Goal: Information Seeking & Learning: Find specific fact

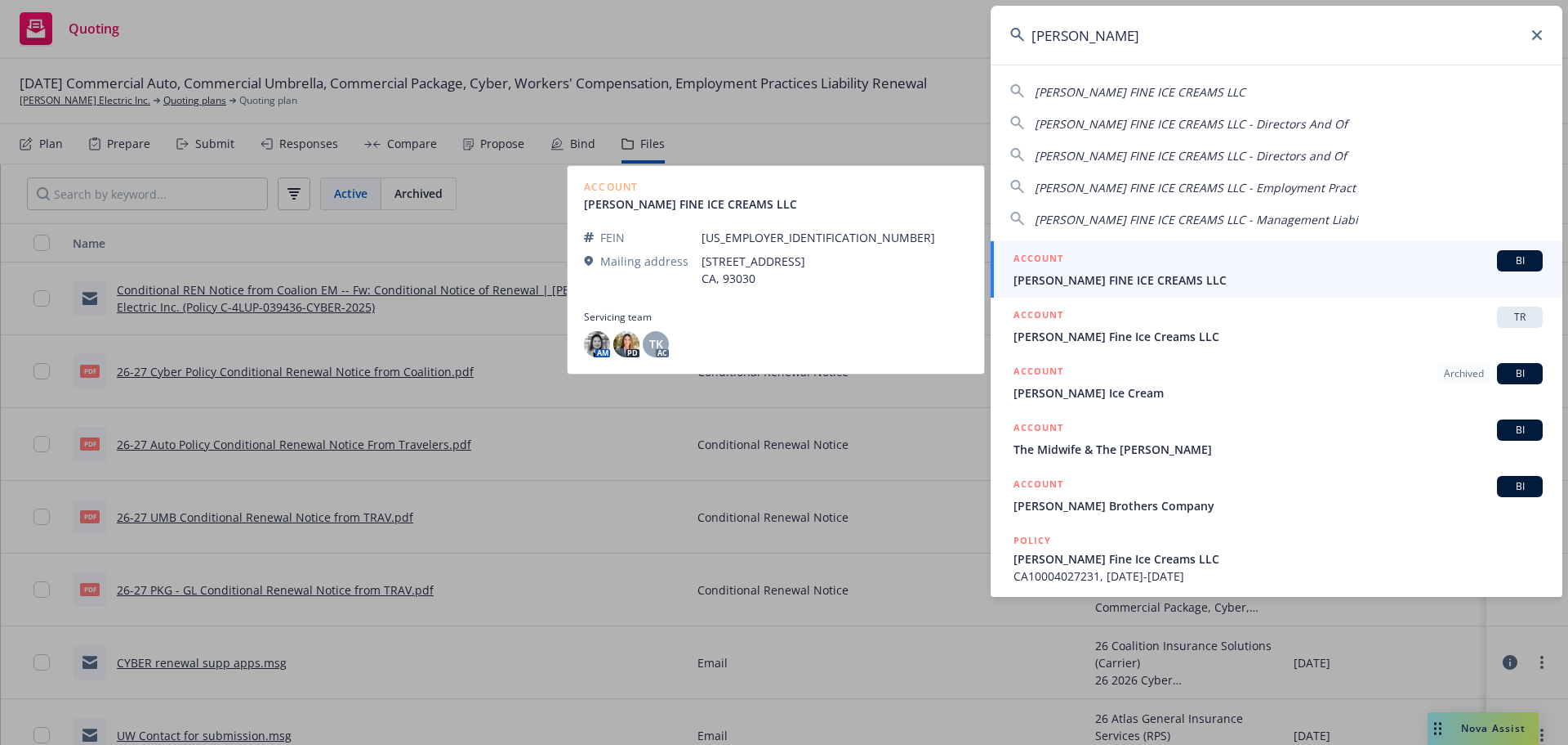
type input "[PERSON_NAME]"
click at [1211, 263] on div "ACCOUNT BI" at bounding box center [1278, 260] width 530 height 21
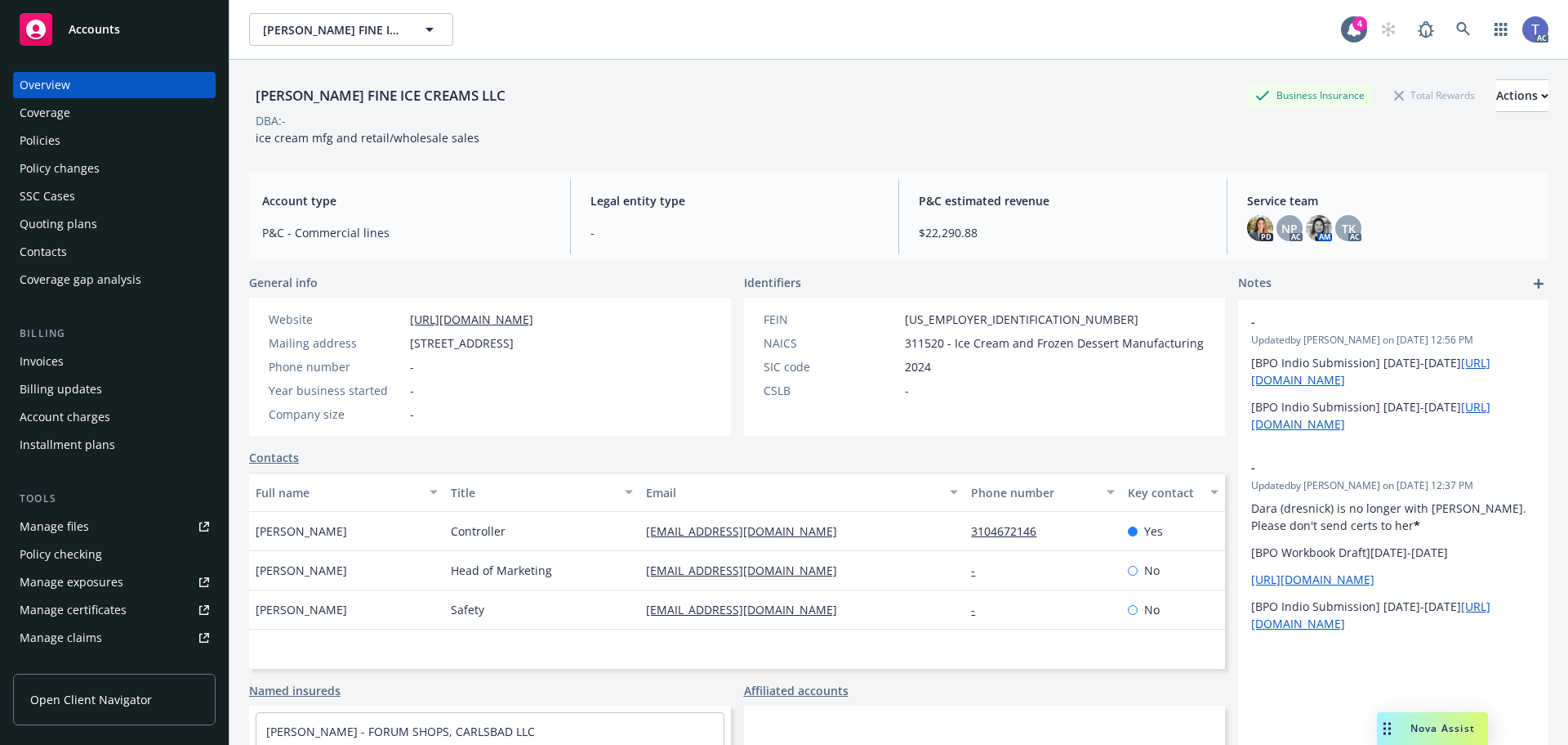
click at [70, 148] on div "Policies" at bounding box center [114, 141] width 189 height 26
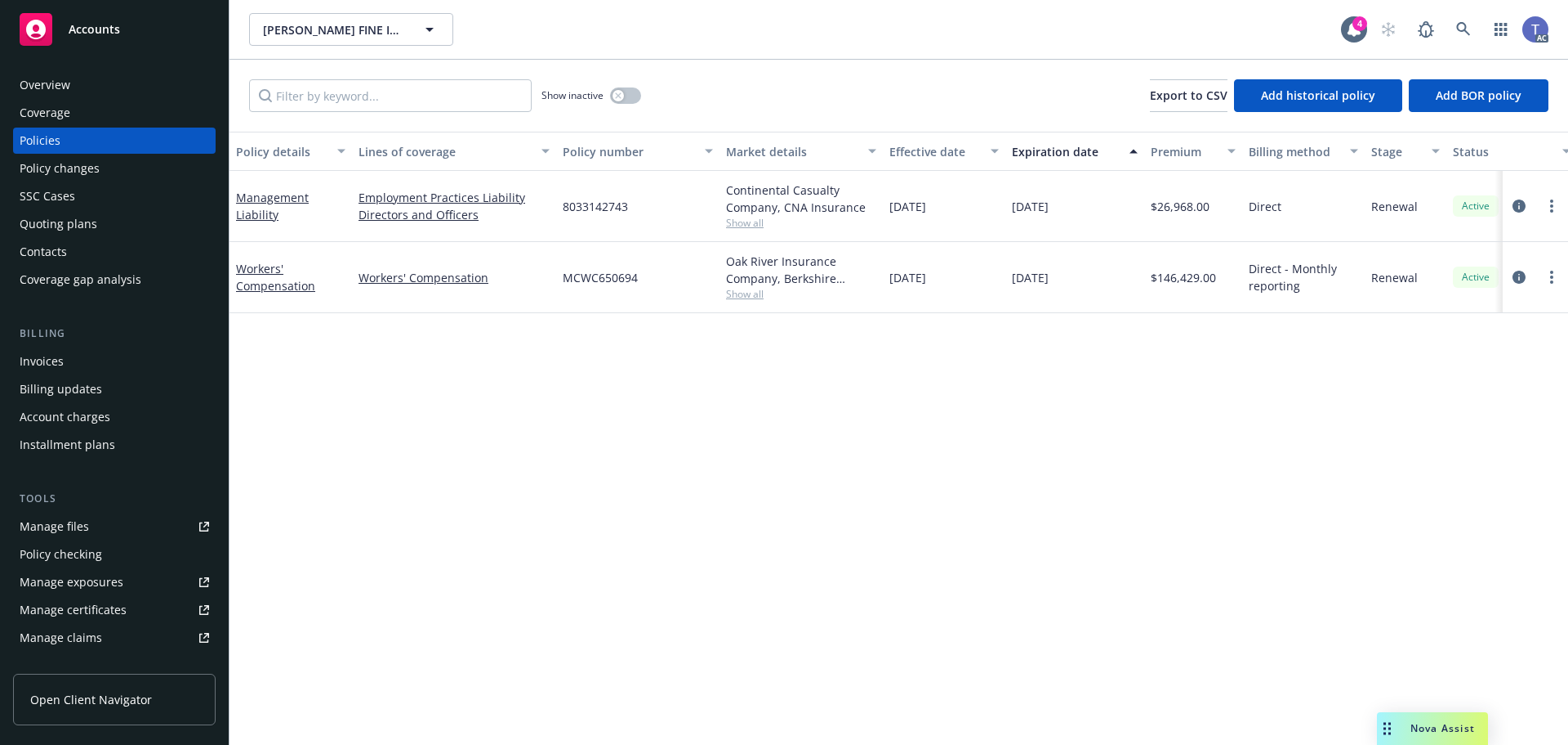
click at [598, 207] on span "8033142743" at bounding box center [595, 206] width 65 height 17
copy span "8033142743"
click at [1519, 203] on icon "circleInformation" at bounding box center [1519, 206] width 13 height 13
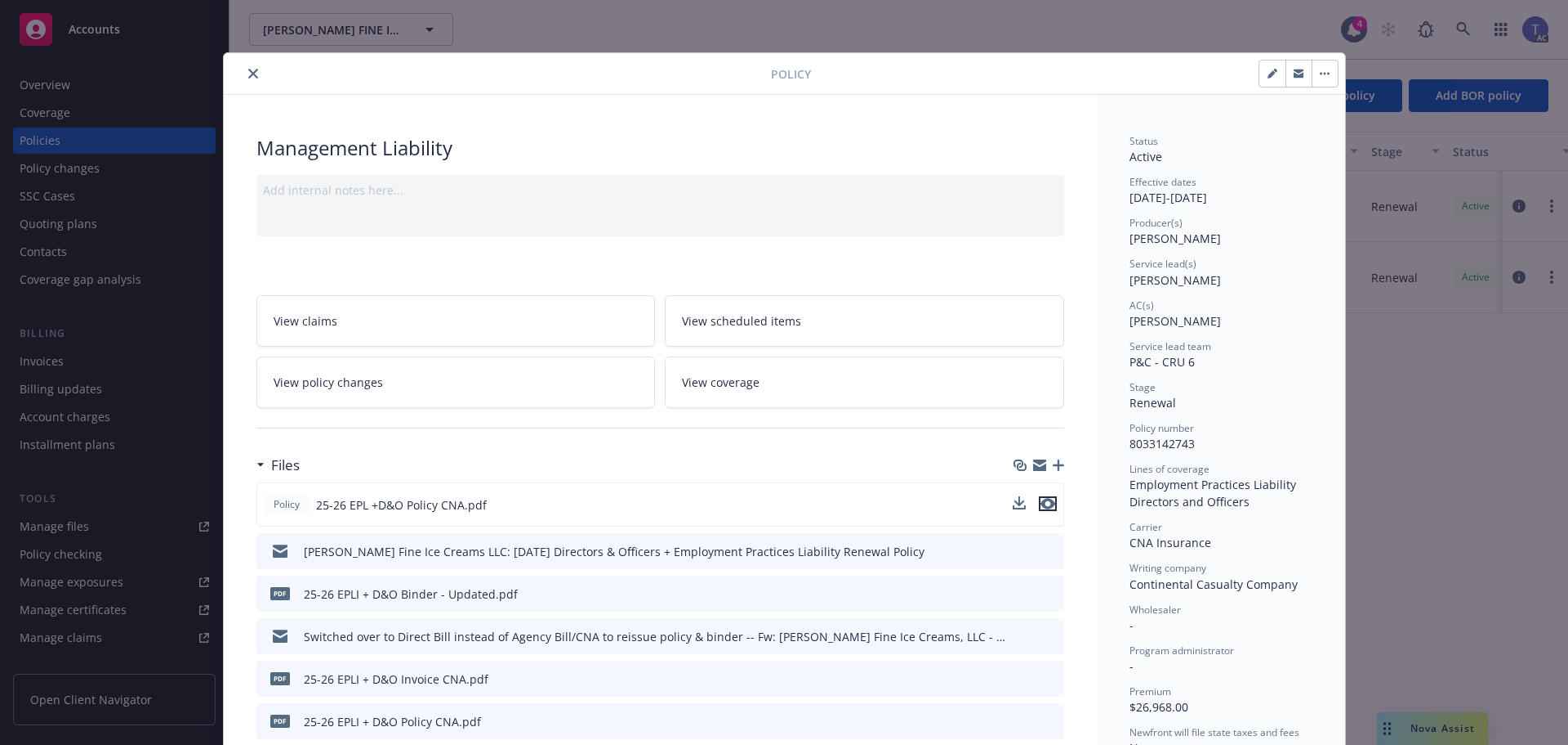
click at [1044, 502] on icon "preview file" at bounding box center [1047, 503] width 15 height 11
click at [250, 72] on icon "close" at bounding box center [252, 73] width 10 height 10
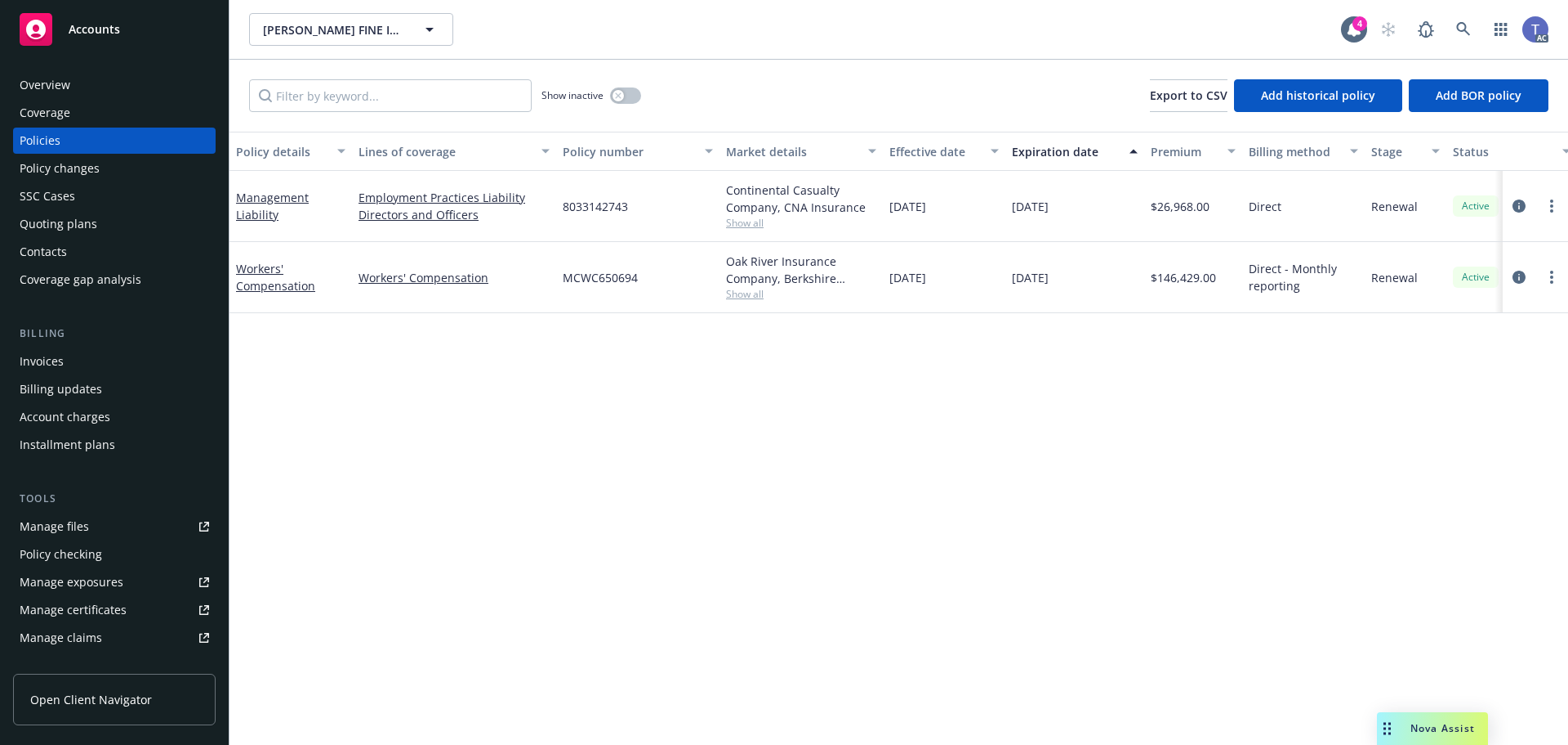
click at [610, 208] on span "8033142743" at bounding box center [595, 206] width 65 height 17
copy span "8033142743"
click at [1552, 211] on circle "more" at bounding box center [1552, 211] width 4 height 4
click at [1438, 431] on link "Copy logging email" at bounding box center [1464, 435] width 192 height 33
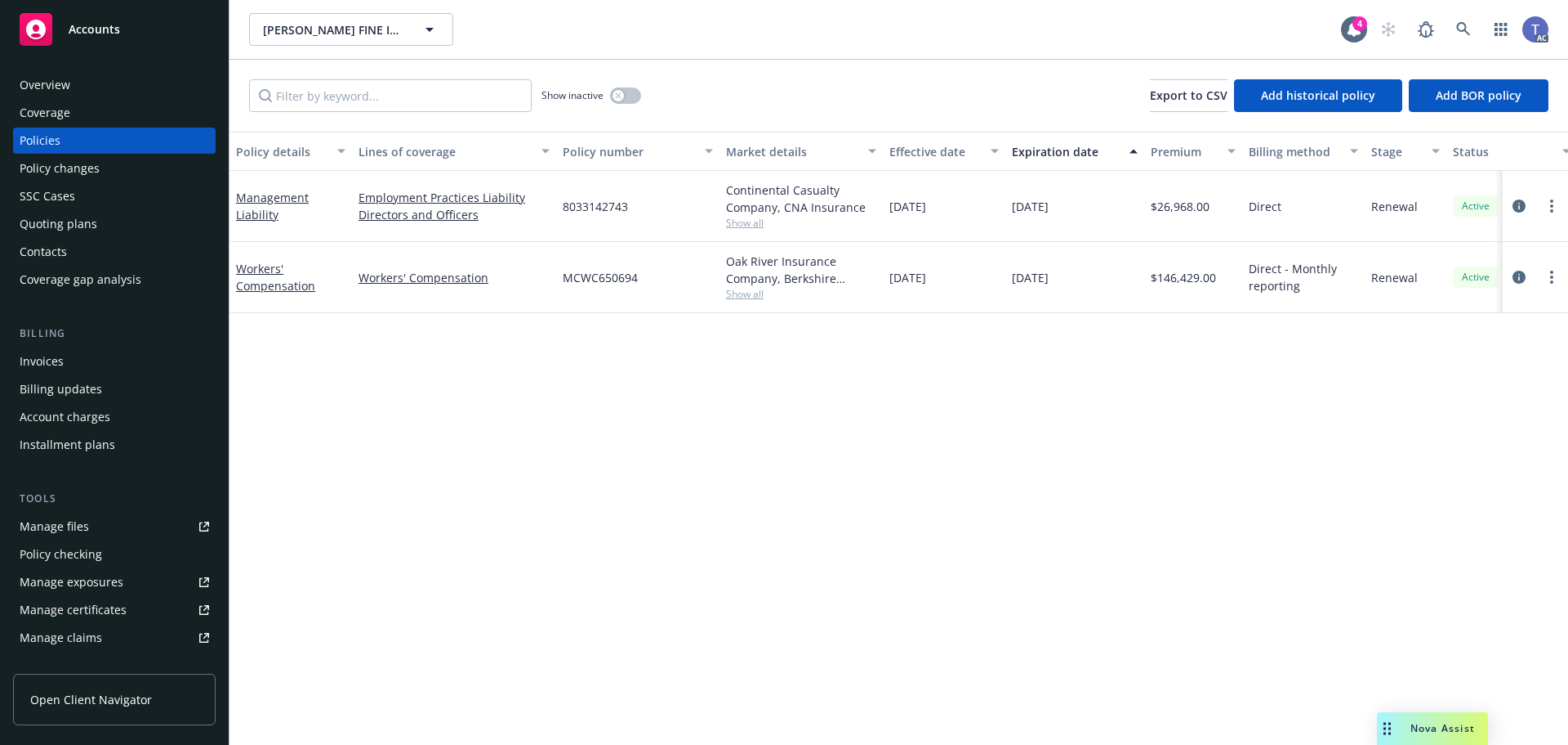
click at [722, 36] on div "MCCONNELL'S FINE ICE CREAMS LLC MCCONNELL'S FINE ICE CREAMS LLC" at bounding box center [795, 29] width 1092 height 33
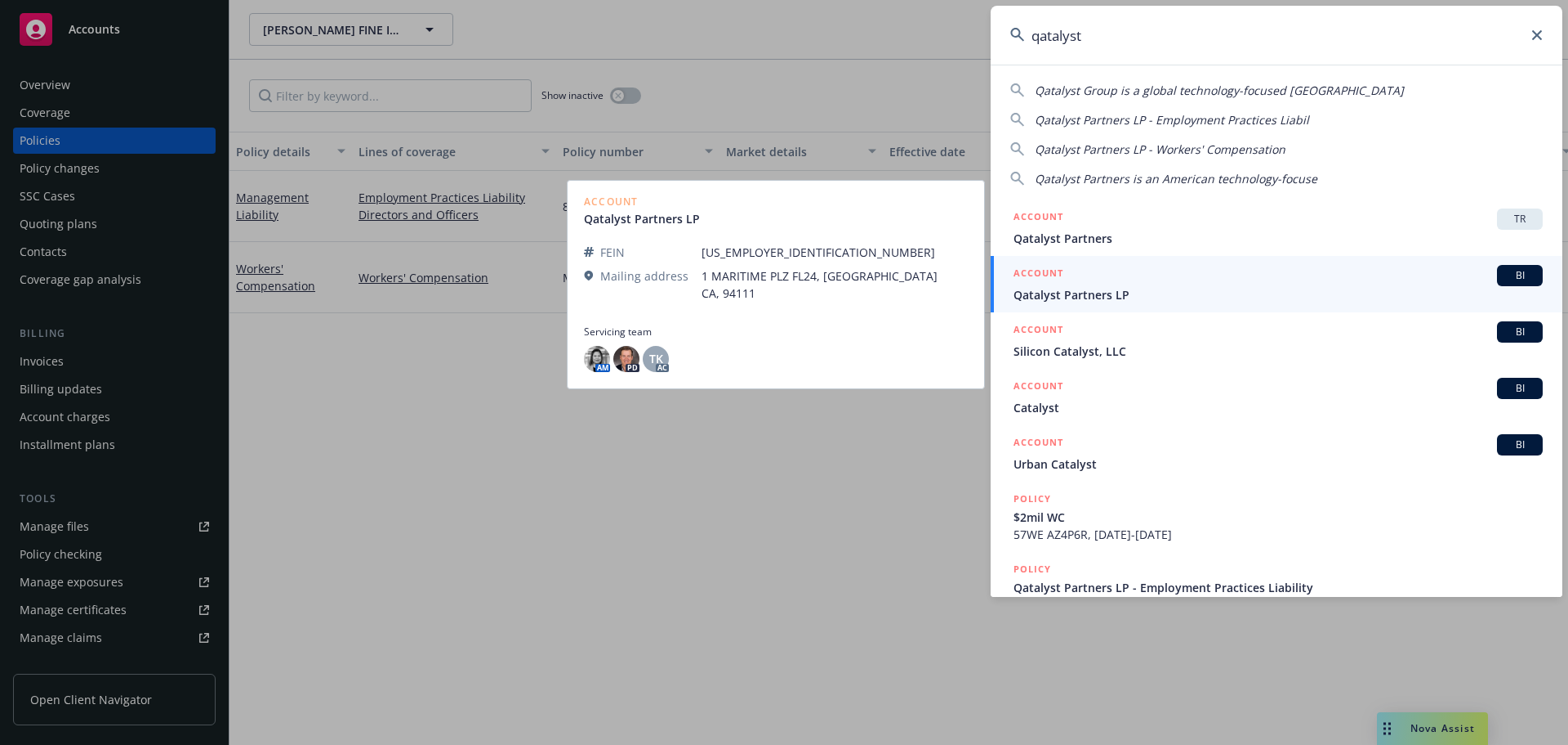
type input "qatalyst"
click at [1164, 299] on span "Qatalyst Partners LP" at bounding box center [1278, 294] width 530 height 17
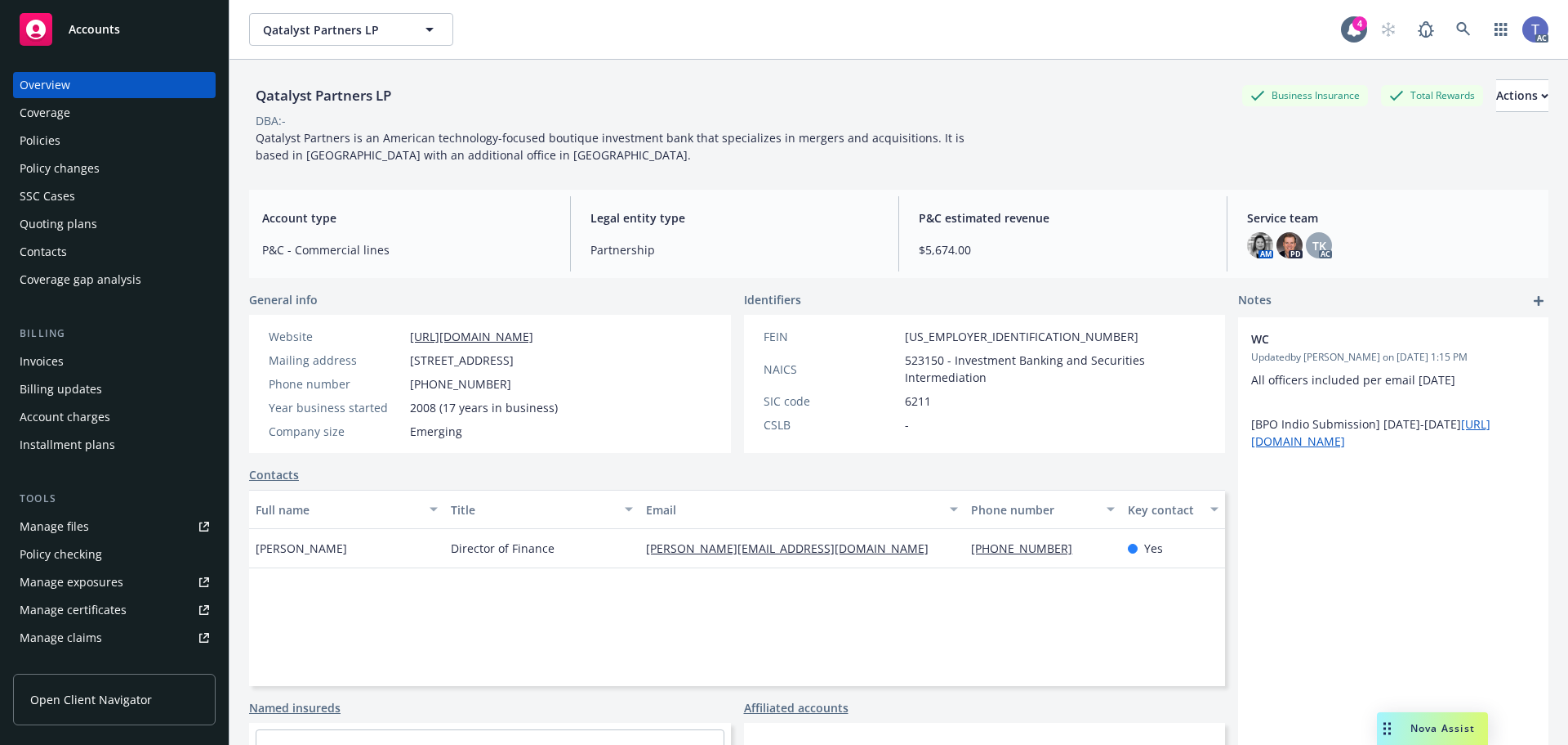
click at [104, 220] on div "Quoting plans" at bounding box center [114, 224] width 189 height 26
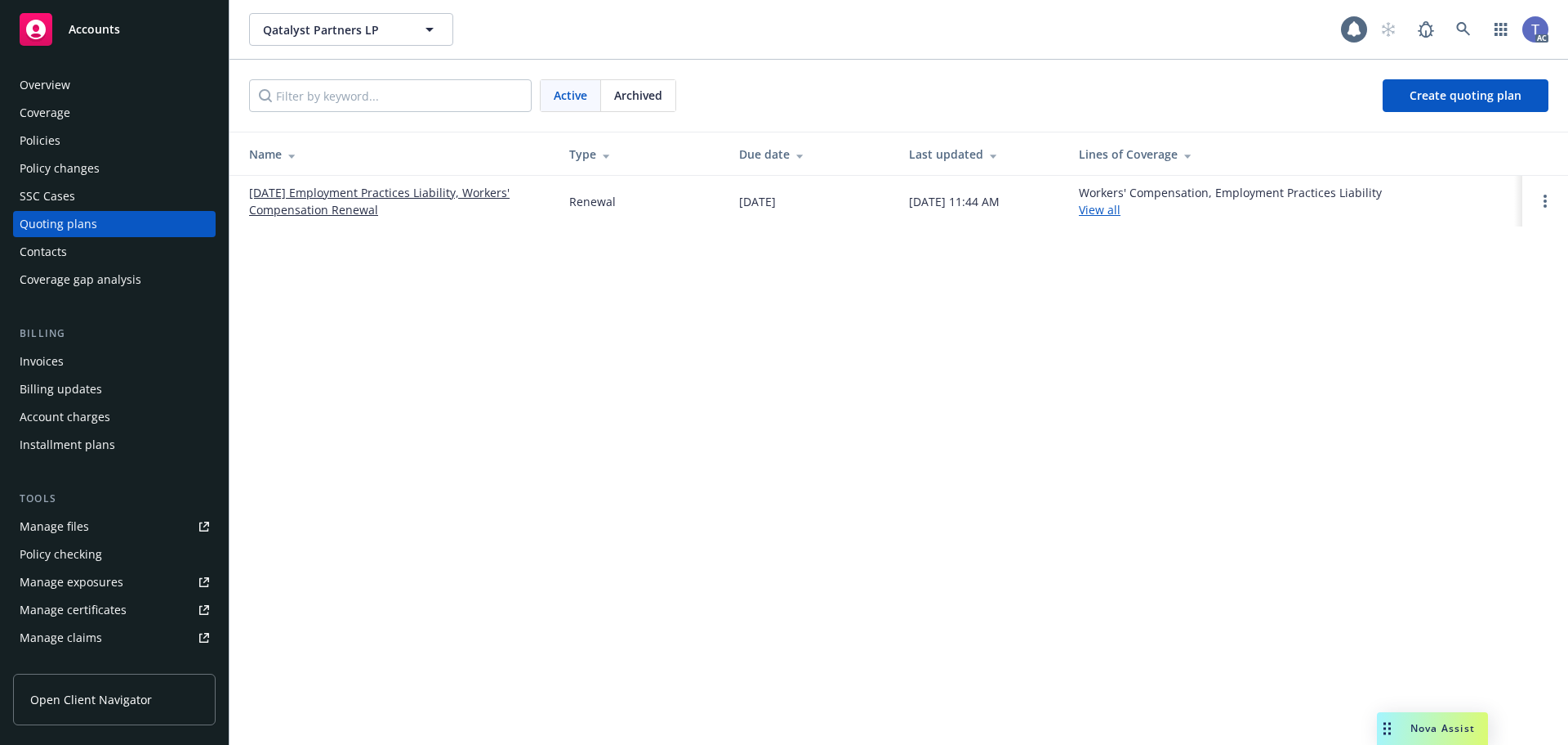
click at [311, 194] on link "01/01/26 Employment Practices Liability, Workers' Compensation Renewal" at bounding box center [396, 200] width 294 height 34
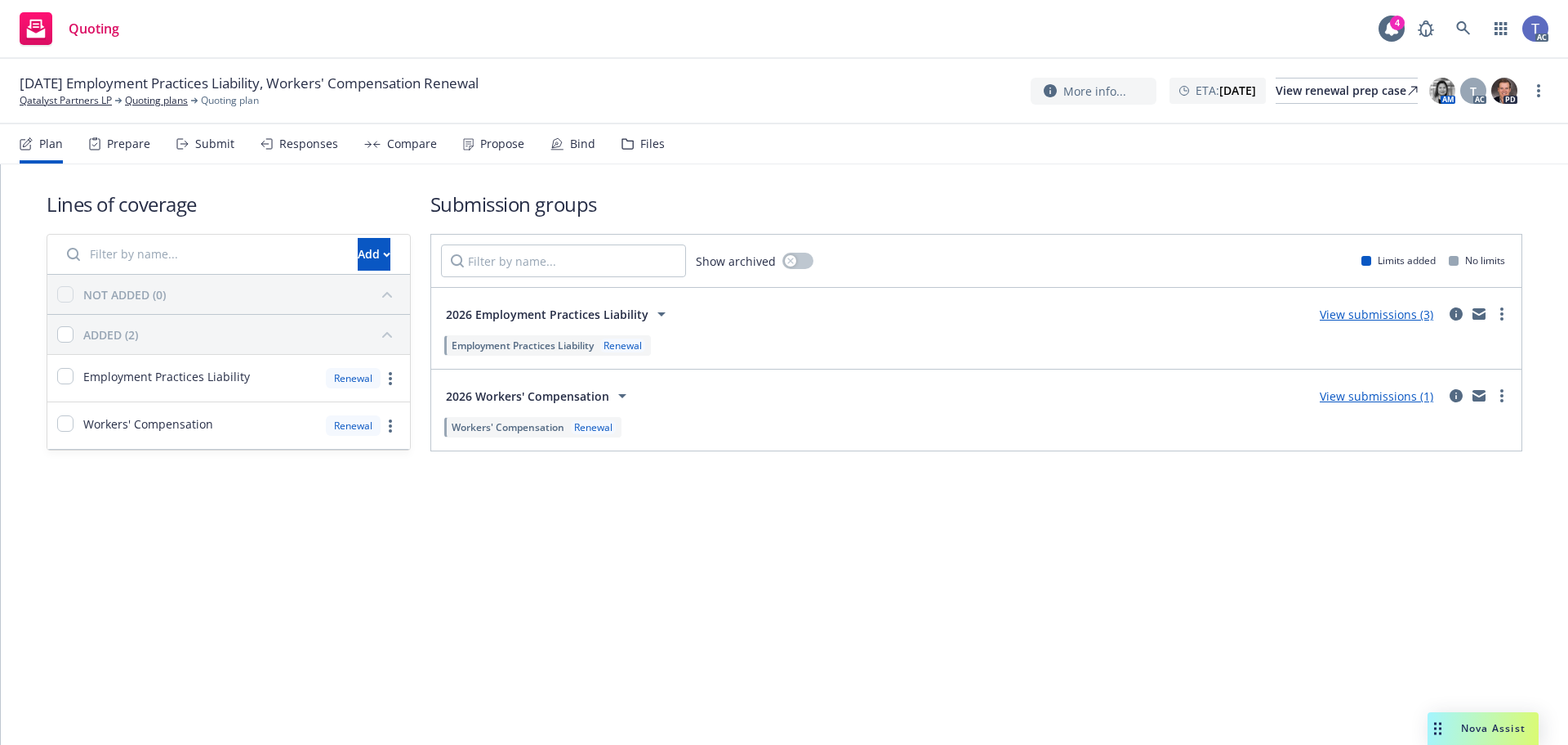
click at [216, 130] on div "Submit" at bounding box center [205, 143] width 58 height 40
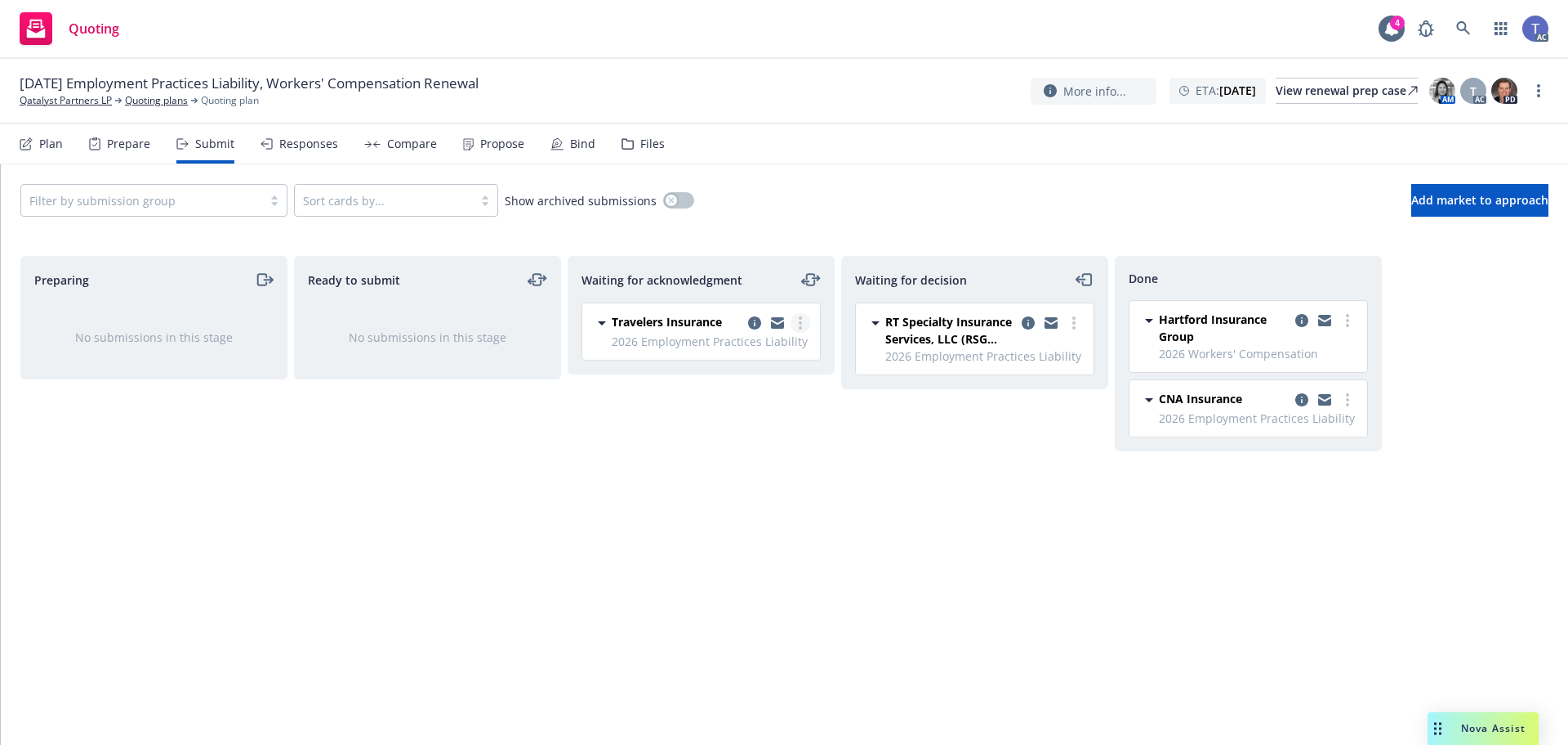
click at [801, 322] on circle "more" at bounding box center [801, 323] width 4 height 4
click at [743, 484] on span "Add declined decision" at bounding box center [726, 486] width 161 height 16
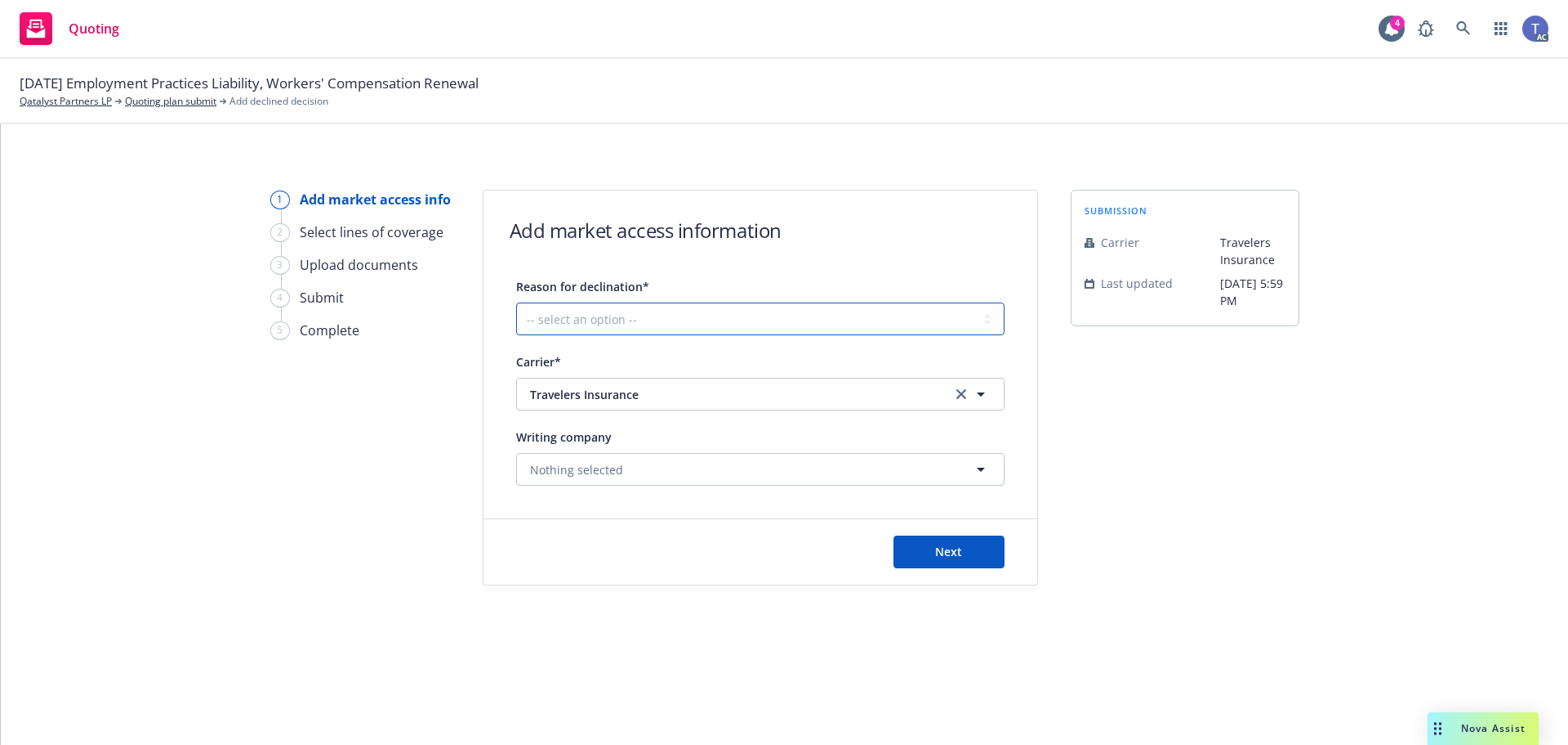
click at [608, 322] on select "-- select an option -- Cannot compete with other markets Carrier non-renewed Ca…" at bounding box center [760, 319] width 488 height 33
select select "DOES_NOT_FIT_UNDERWRITER_APPETITE"
click at [516, 302] on select "-- select an option -- Cannot compete with other markets Carrier non-renewed Ca…" at bounding box center [760, 319] width 488 height 33
click at [971, 541] on button "Next" at bounding box center [948, 552] width 111 height 33
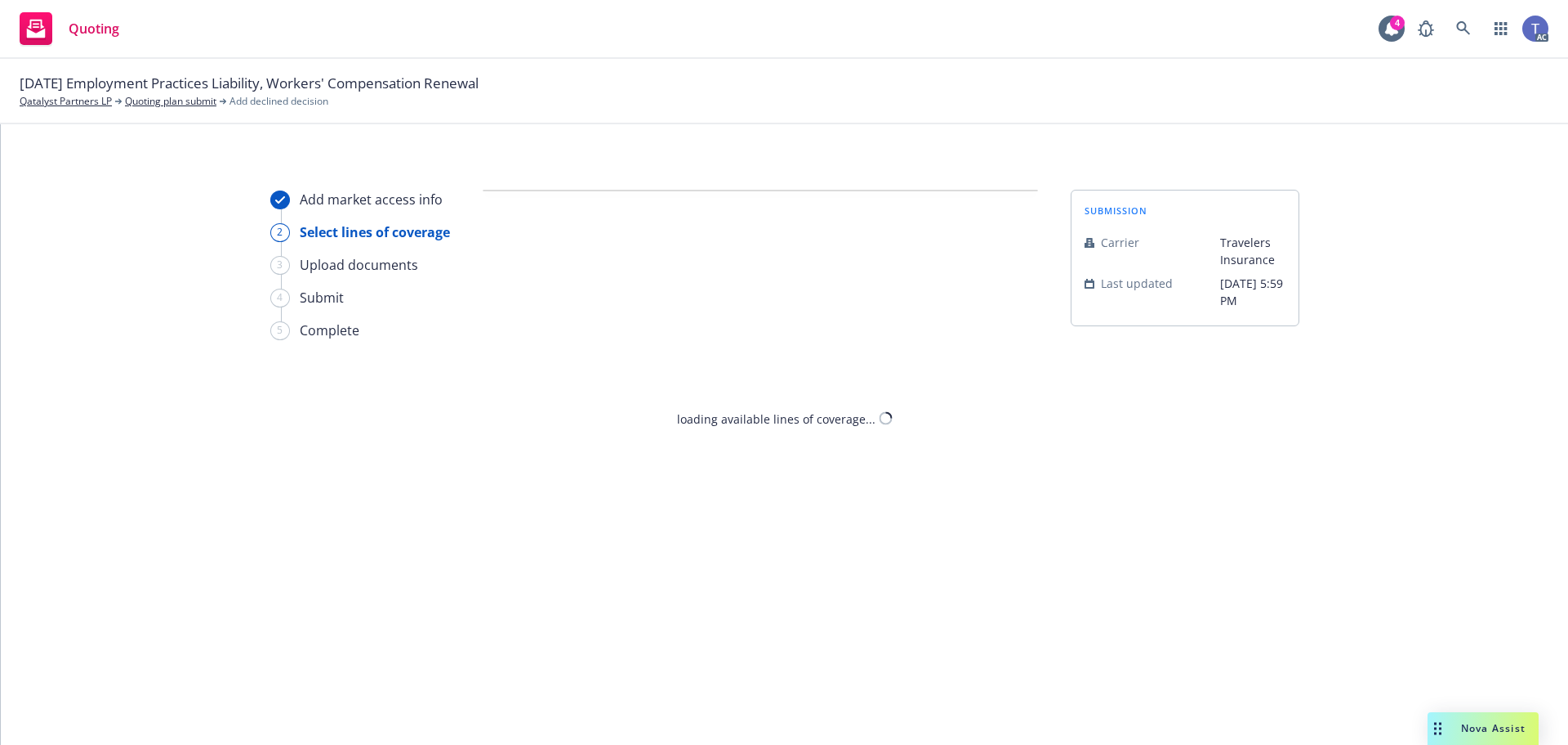
select select "DOES_NOT_FIT_UNDERWRITER_APPETITE"
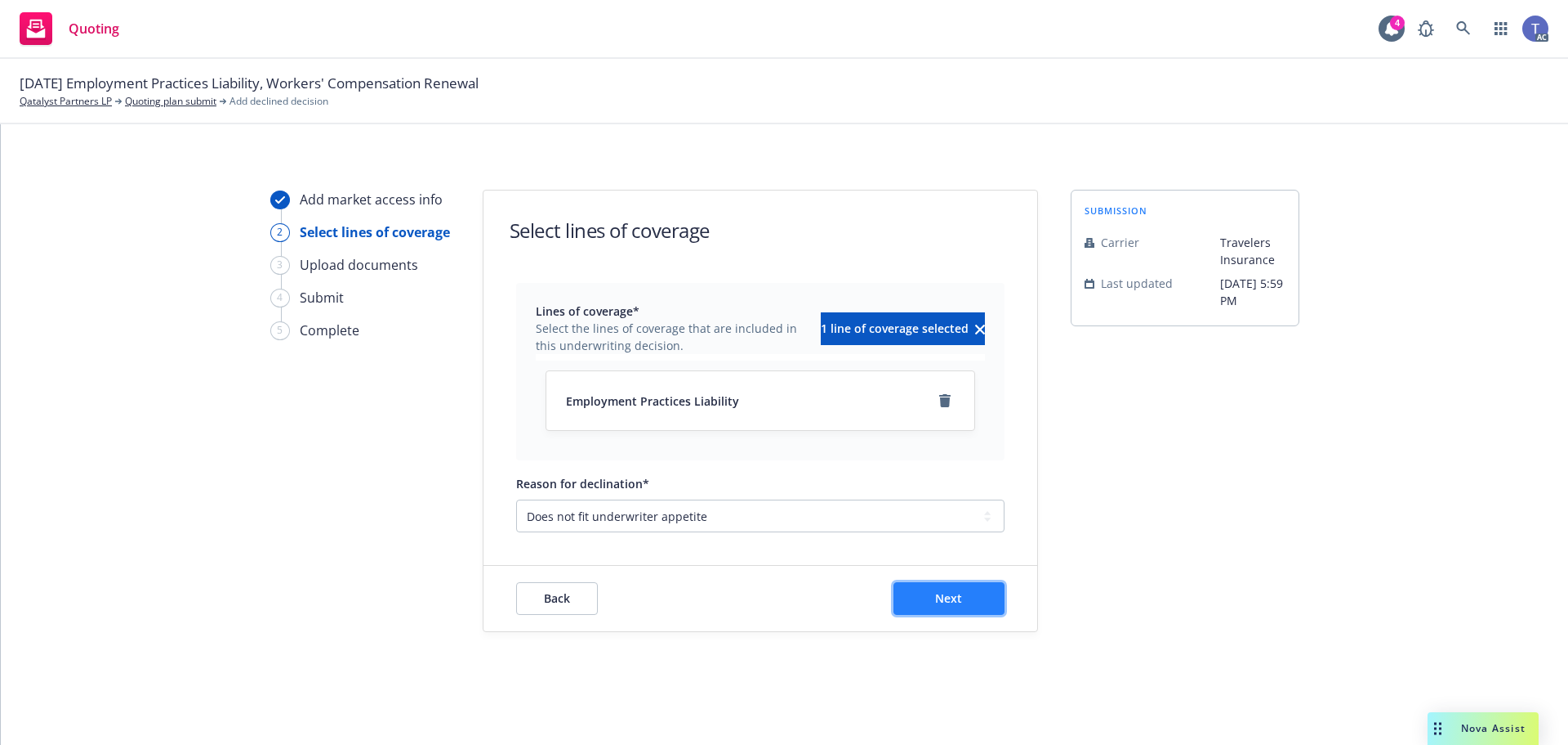
click at [927, 594] on button "Next" at bounding box center [948, 598] width 111 height 33
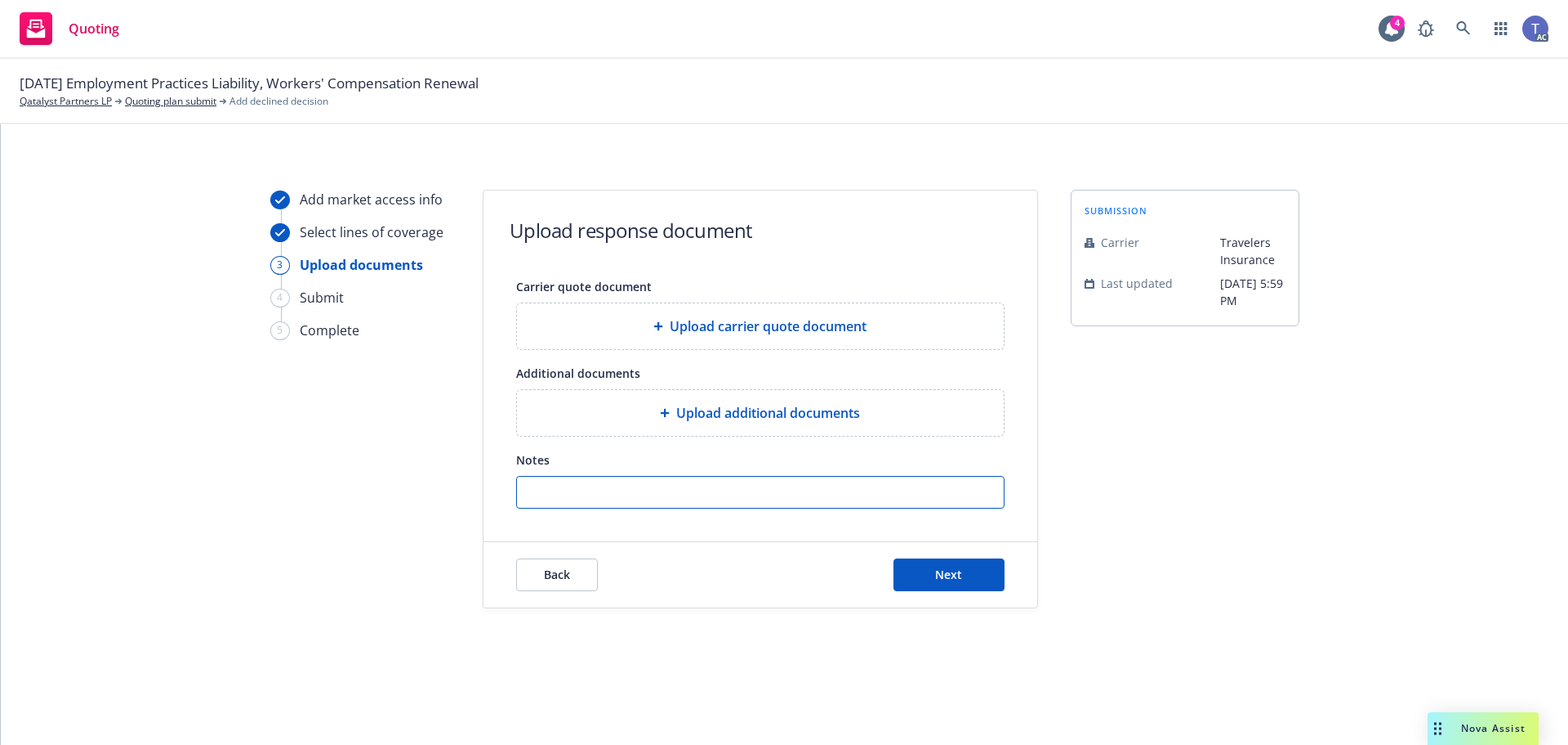
click at [893, 495] on input "Notes" at bounding box center [760, 492] width 487 height 31
type input "Cannot write standalone EPL."
click at [967, 574] on button "Next" at bounding box center [948, 575] width 111 height 33
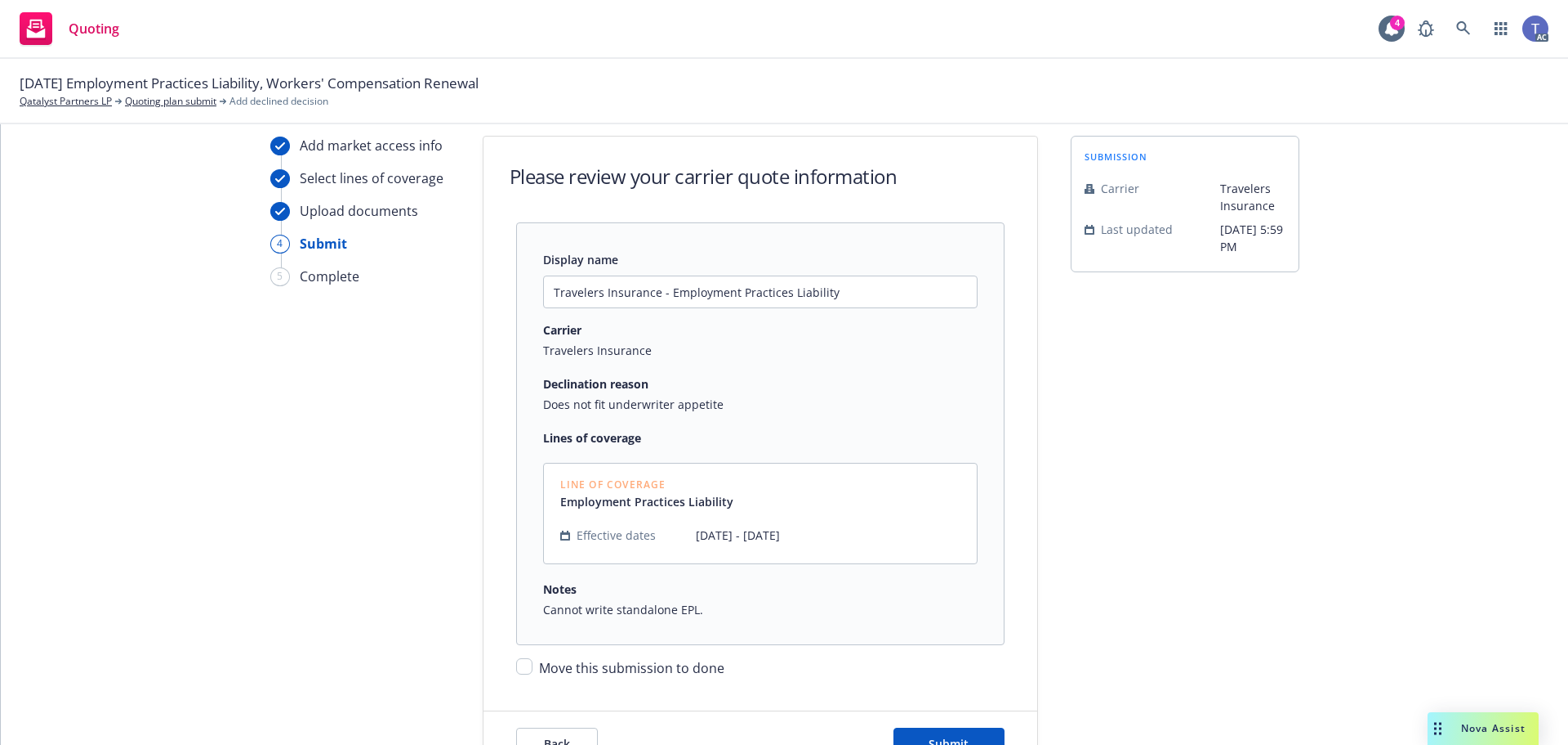
scroll to position [152, 0]
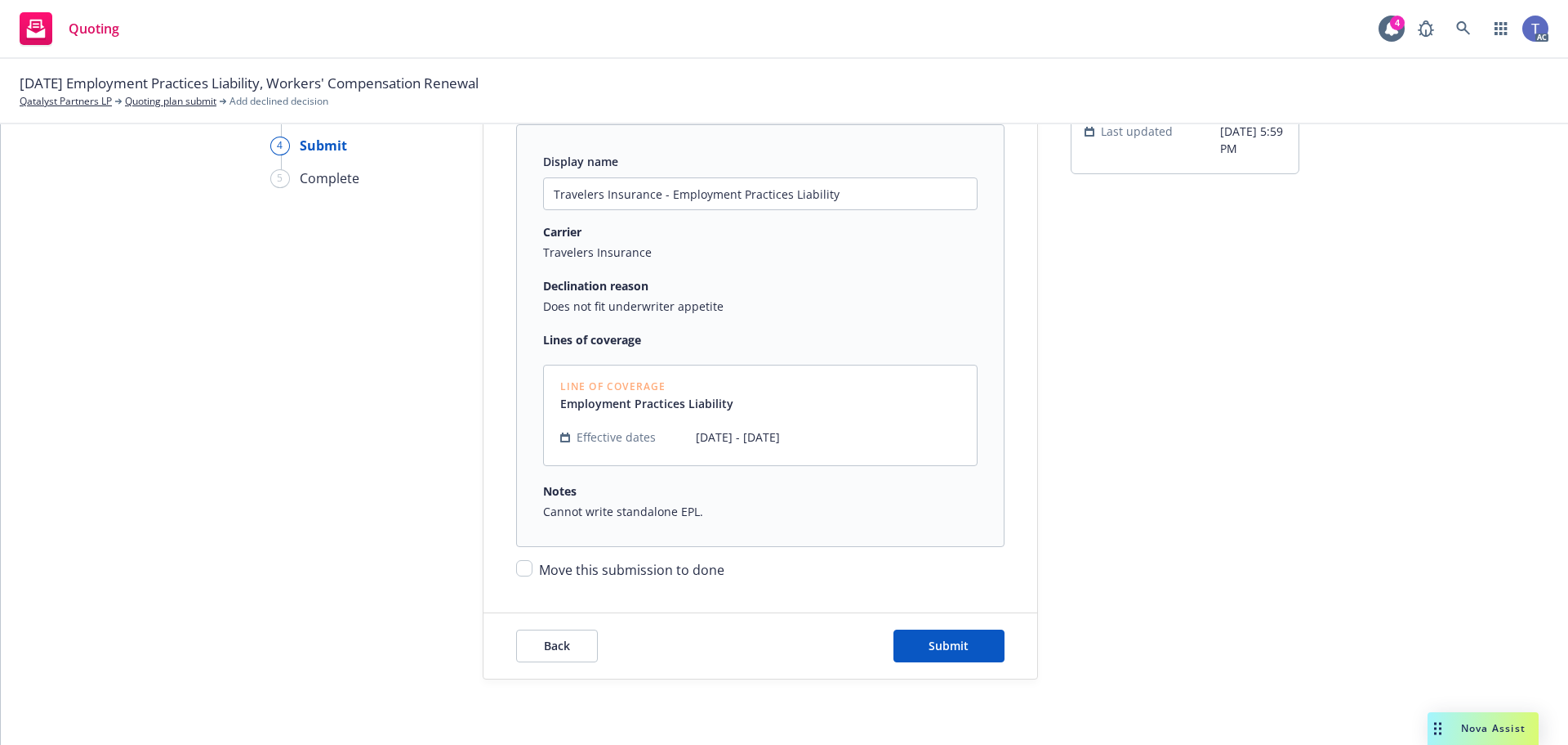
click at [517, 556] on div "Move this submission to done" at bounding box center [760, 563] width 488 height 33
click at [516, 565] on input "Move this submission to done" at bounding box center [524, 568] width 17 height 17
checkbox input "true"
click at [959, 643] on span "Submit" at bounding box center [949, 645] width 40 height 16
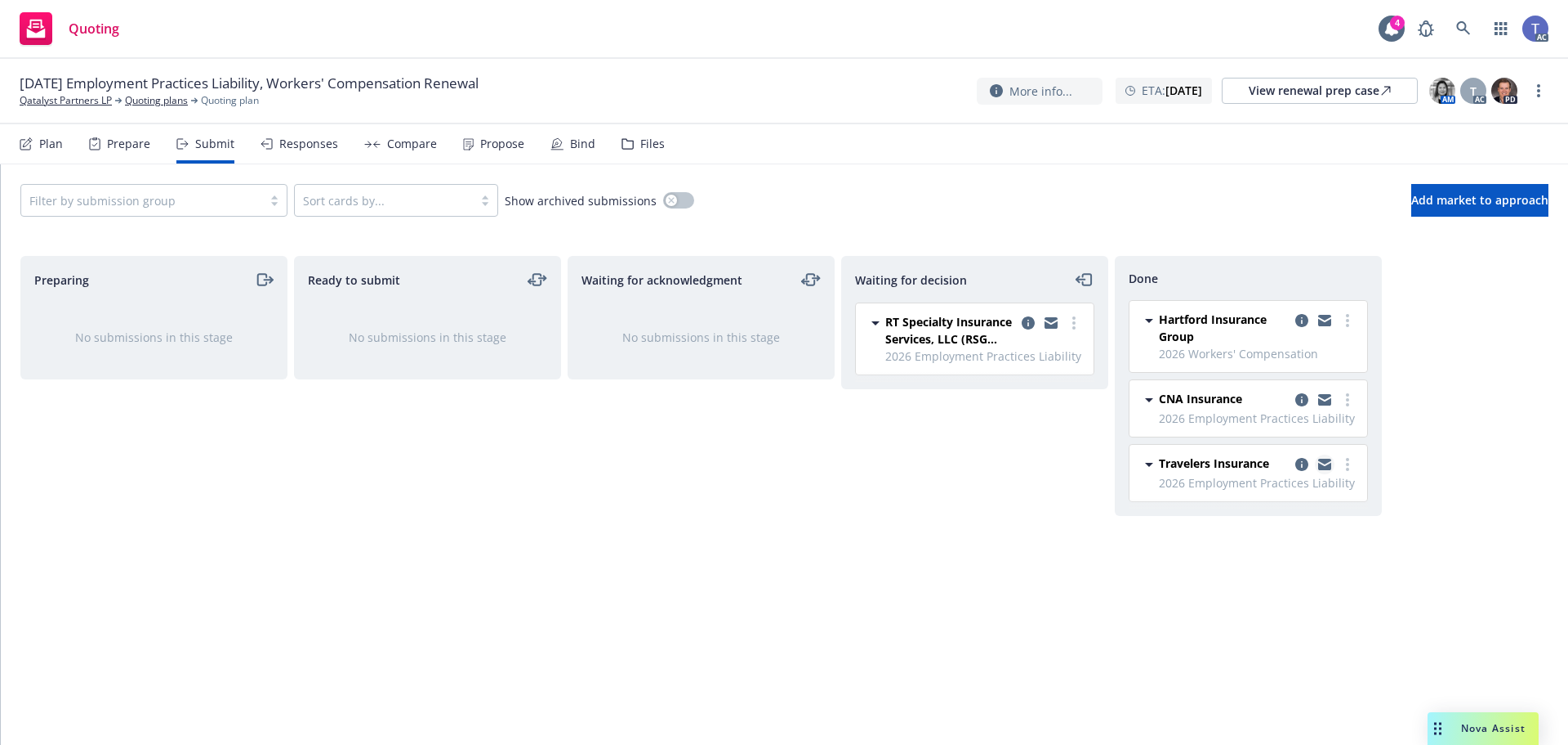
click at [1322, 456] on link "copy logging email" at bounding box center [1324, 464] width 19 height 19
click at [587, 77] on div "01/01/26 Employment Practices Liability, Workers' Compensation Renewal Qatalyst…" at bounding box center [783, 90] width 1529 height 34
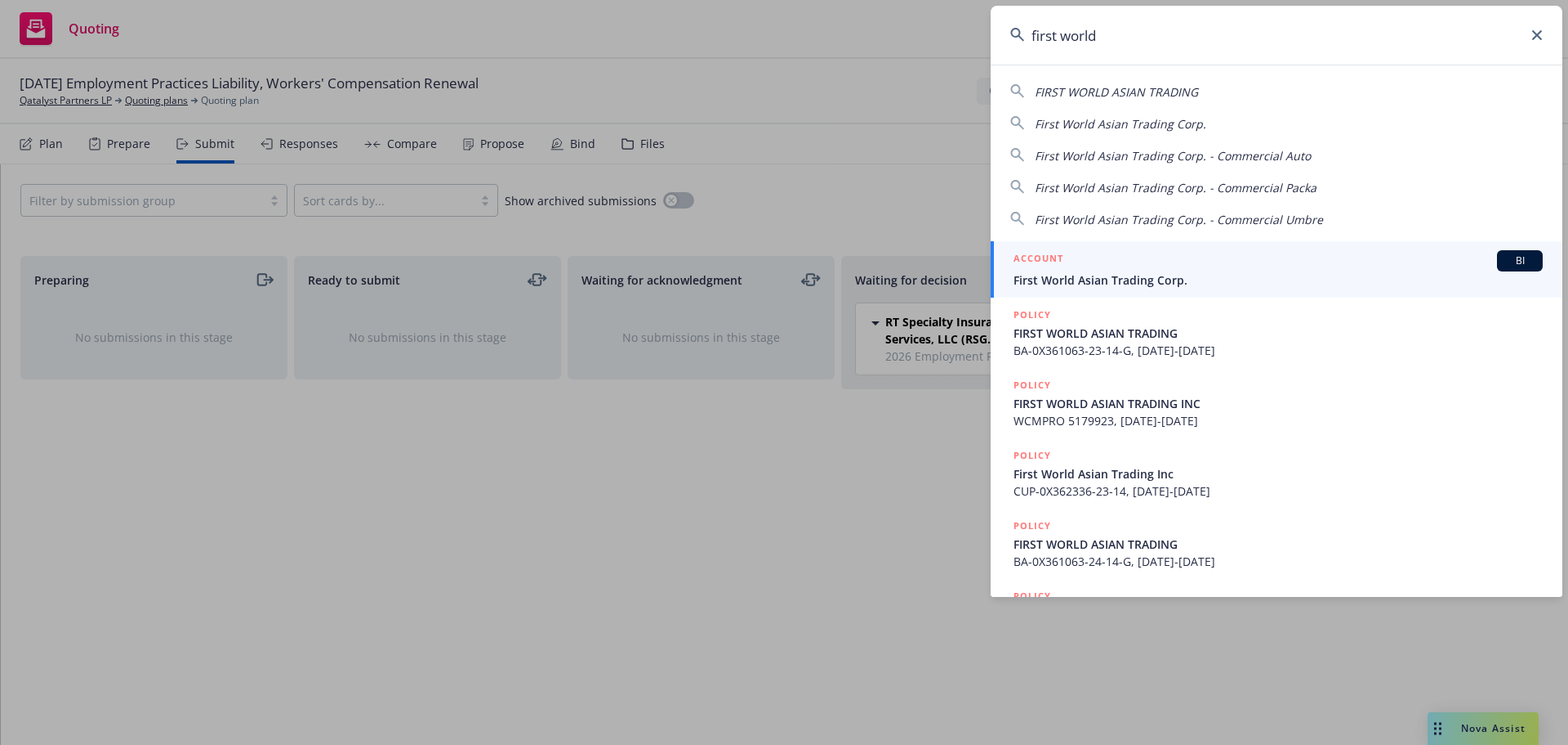
type input "first world"
click at [1092, 271] on span "First World Asian Trading Corp." at bounding box center [1278, 279] width 530 height 17
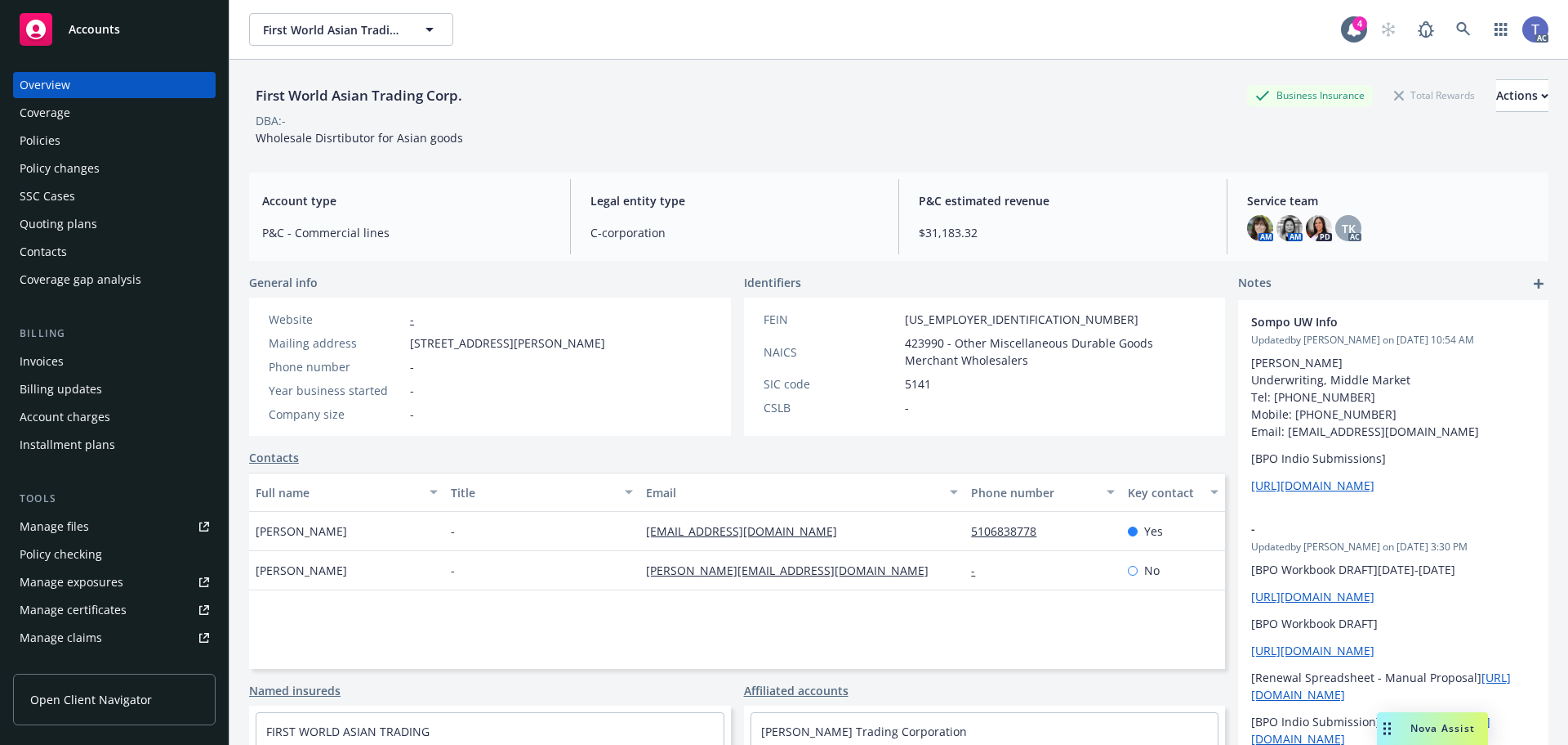
click at [36, 150] on div "Policies" at bounding box center [39, 141] width 40 height 26
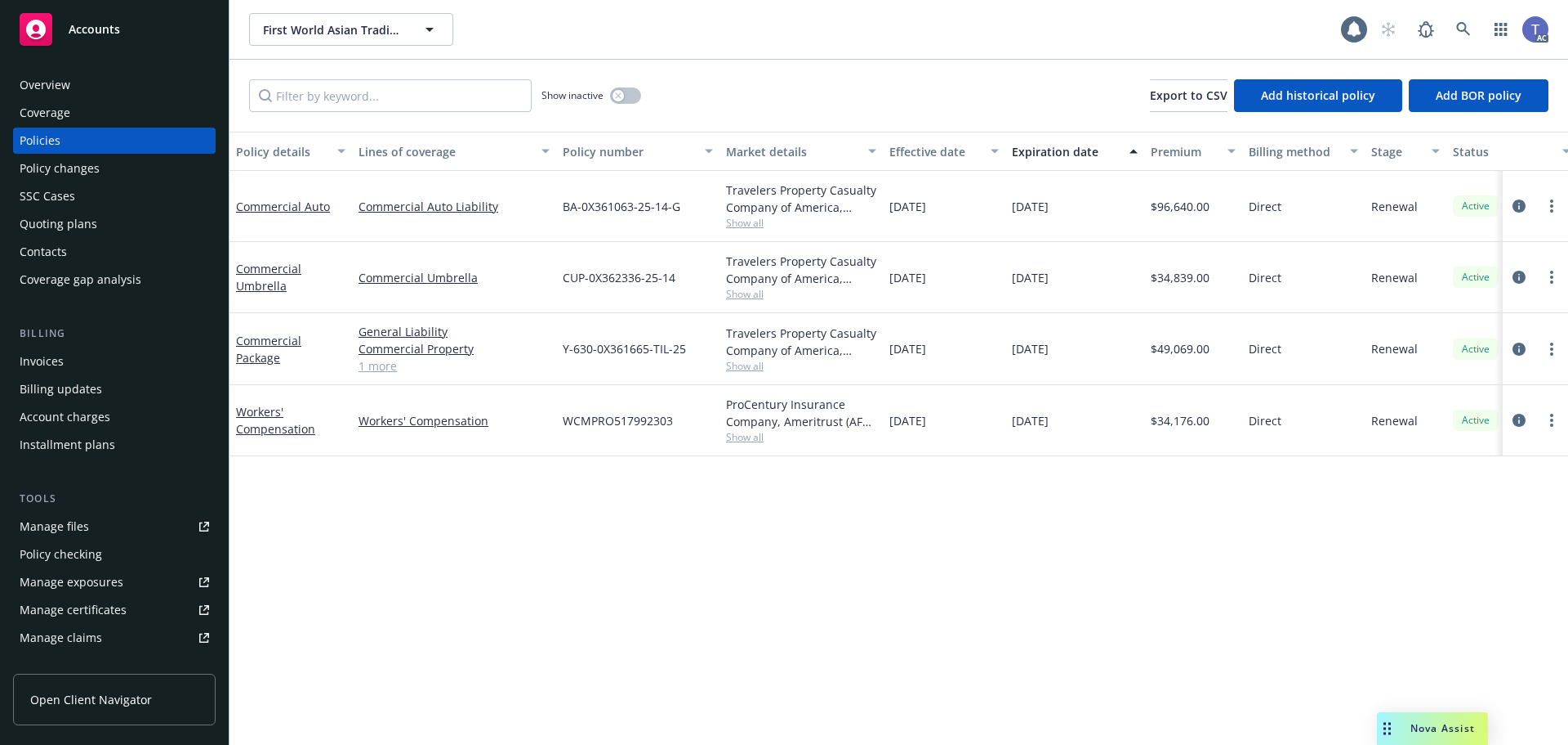
click at [621, 85] on div "Show inactive" at bounding box center [591, 96] width 100 height 33
drag, startPoint x: 625, startPoint y: 86, endPoint x: 623, endPoint y: 101, distance: 15.1
click at [625, 87] on div "Show inactive" at bounding box center [591, 96] width 100 height 33
click at [623, 101] on button "button" at bounding box center [626, 96] width 31 height 17
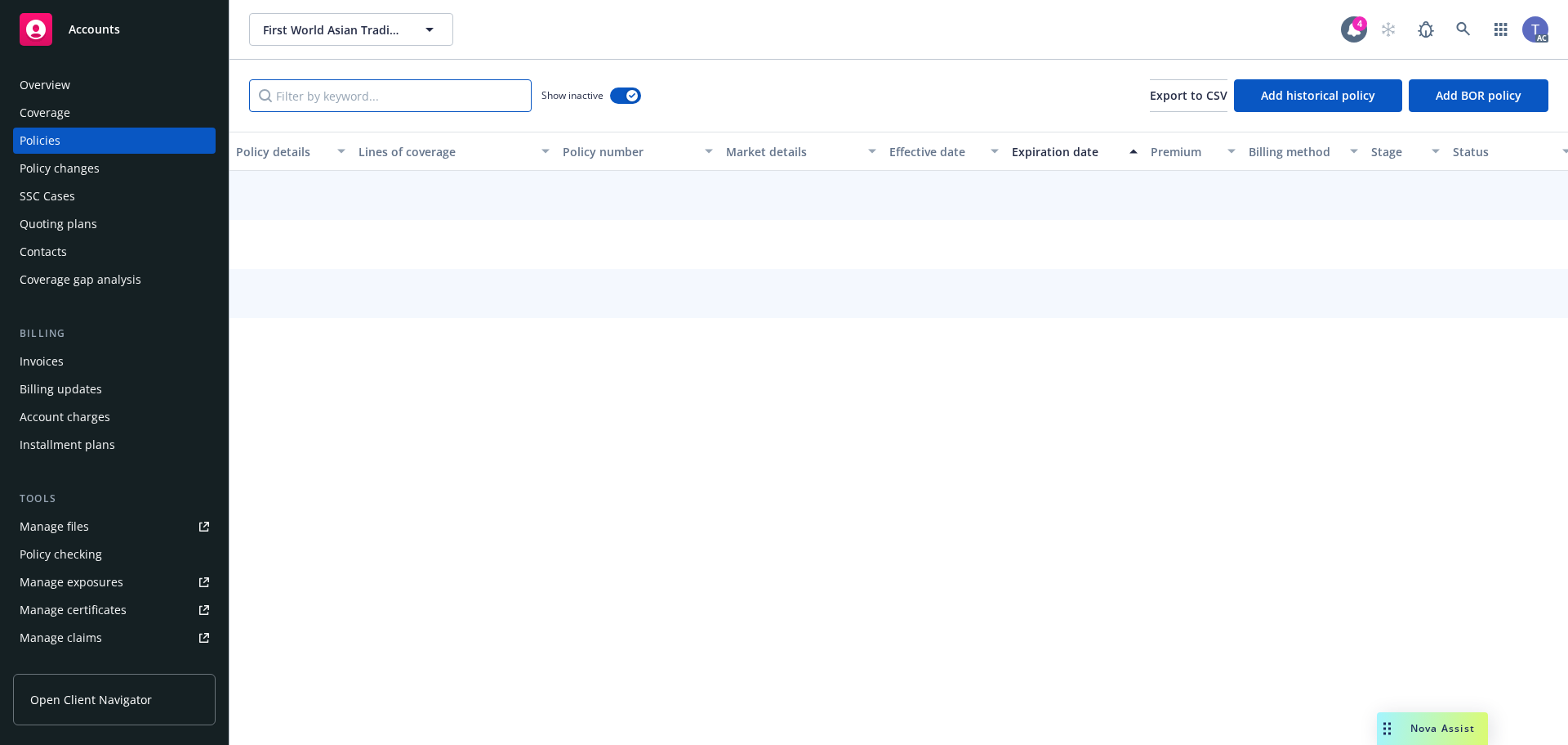
click at [411, 95] on input "Filter by keyword..." at bounding box center [390, 96] width 283 height 33
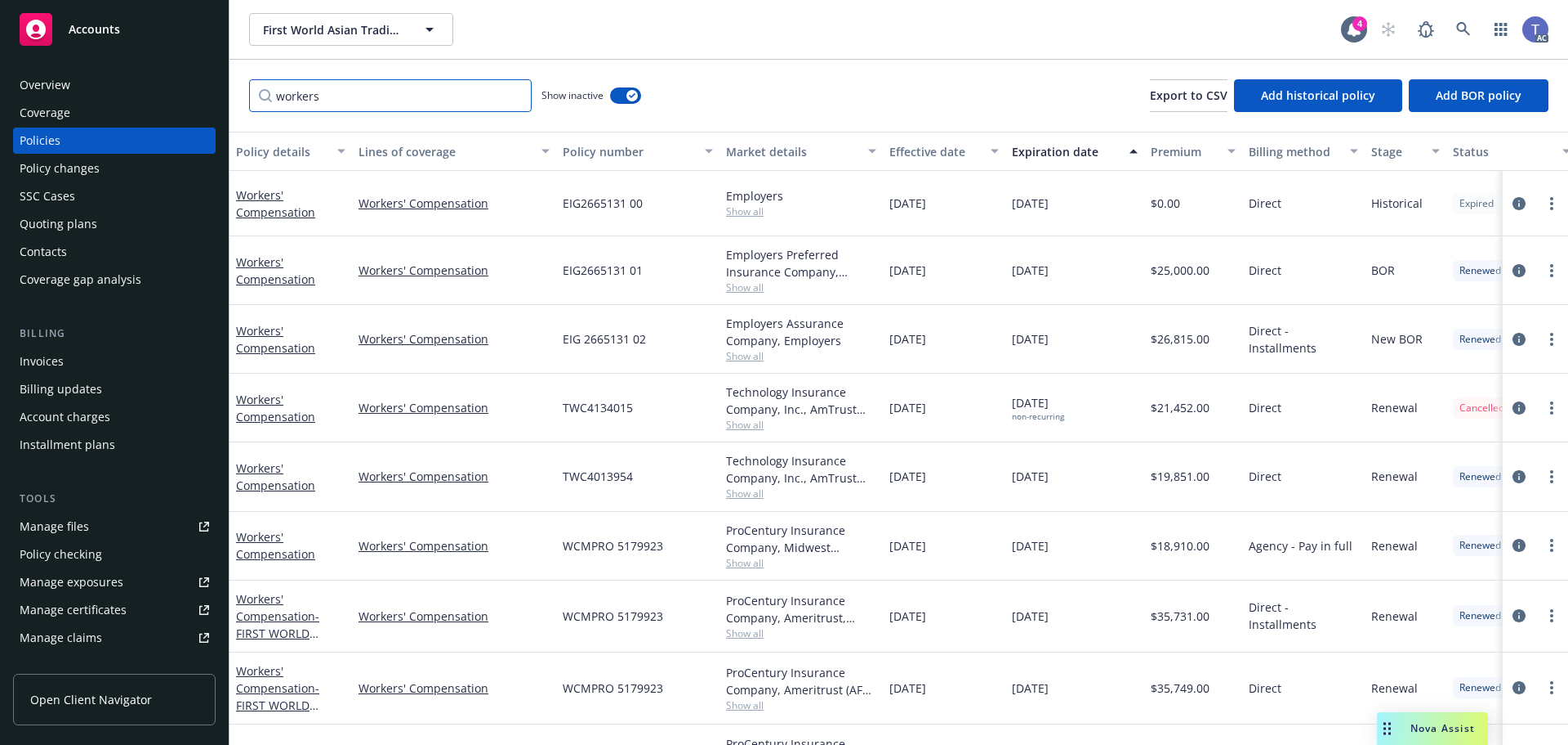
scroll to position [63, 0]
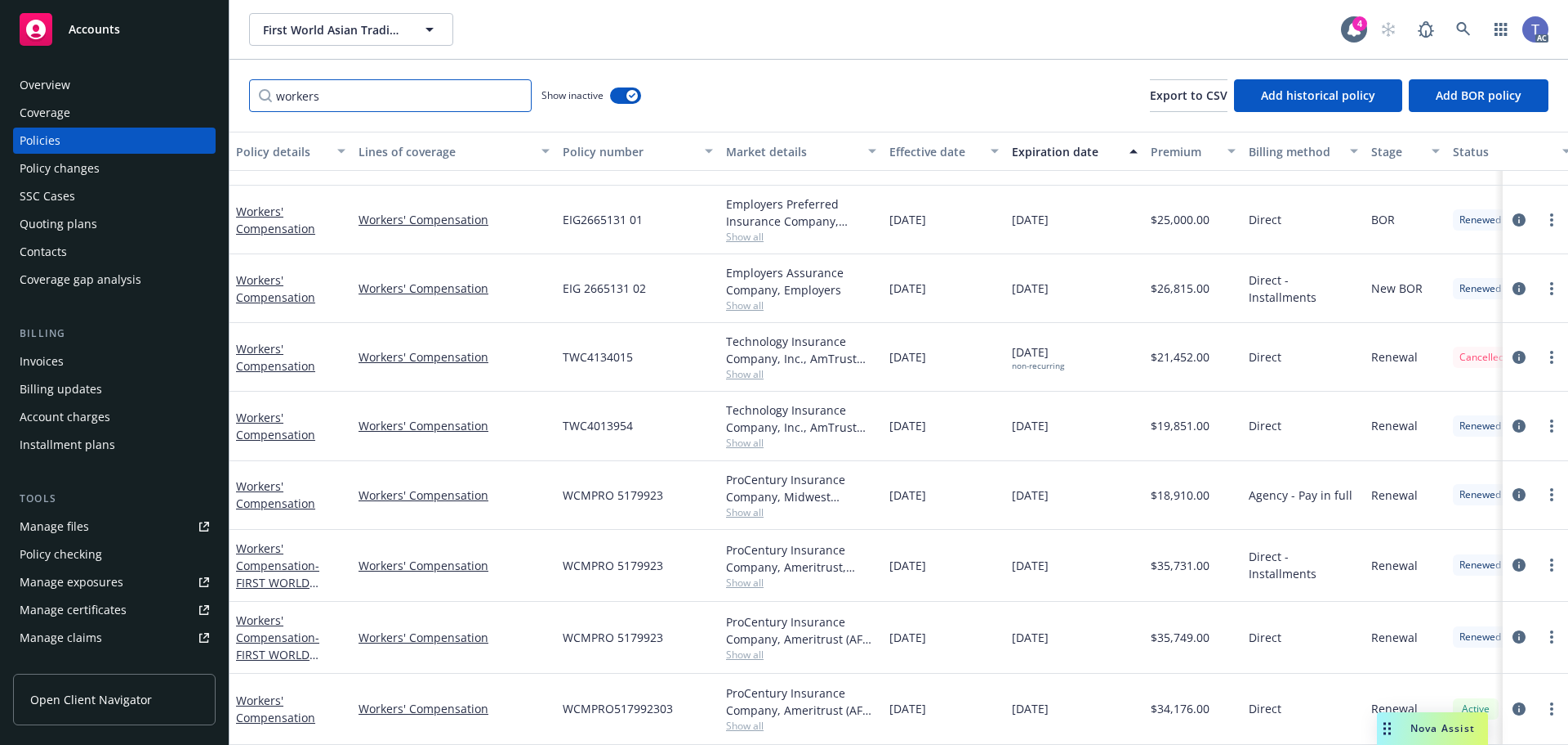
type input "workers"
click at [759, 718] on span "Show all" at bounding box center [801, 725] width 151 height 14
click at [1513, 702] on icon "circleInformation" at bounding box center [1519, 708] width 13 height 13
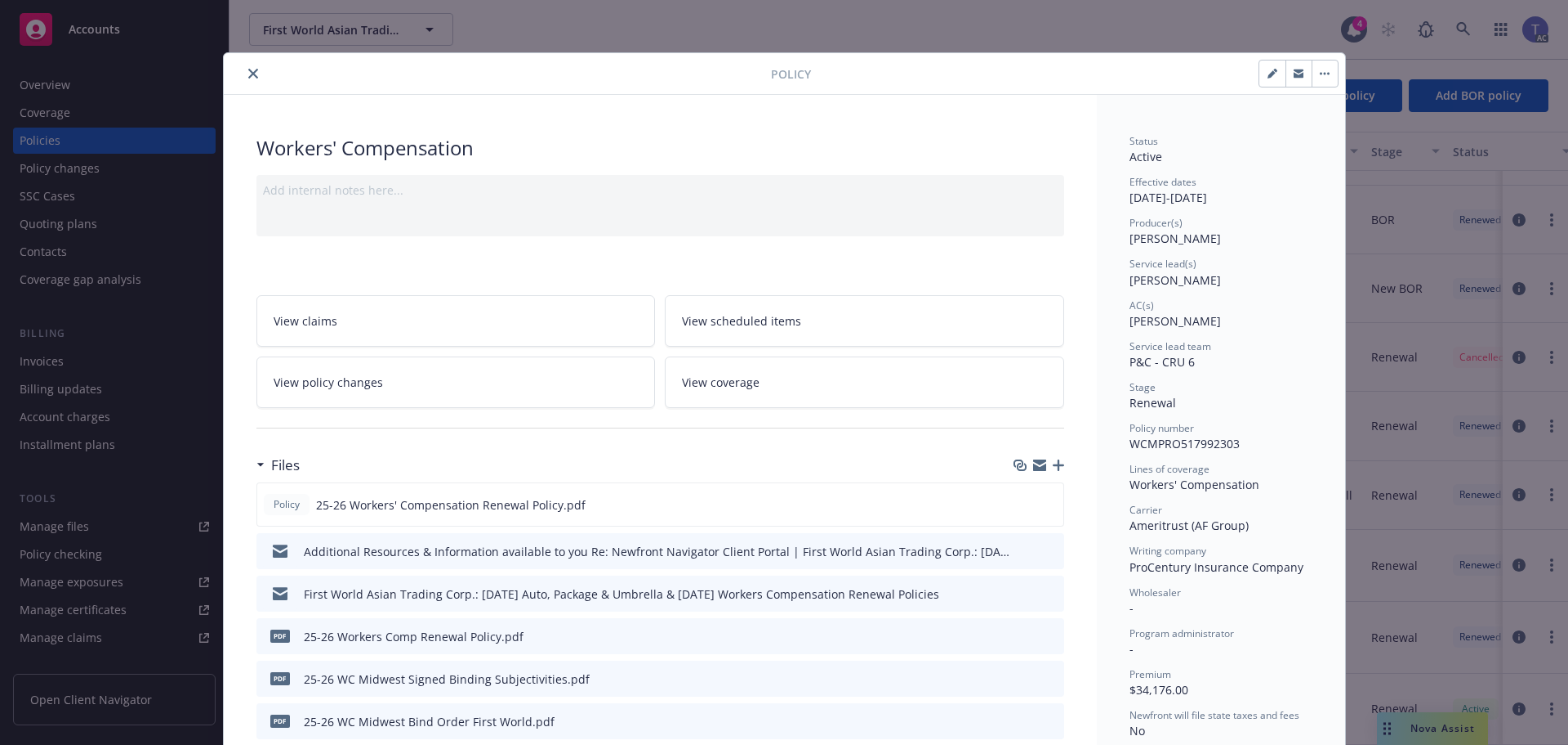
drag, startPoint x: 1046, startPoint y: 502, endPoint x: 1073, endPoint y: 492, distance: 28.8
click at [1045, 502] on icon "preview file" at bounding box center [1047, 503] width 15 height 11
click at [248, 74] on icon "close" at bounding box center [252, 73] width 10 height 10
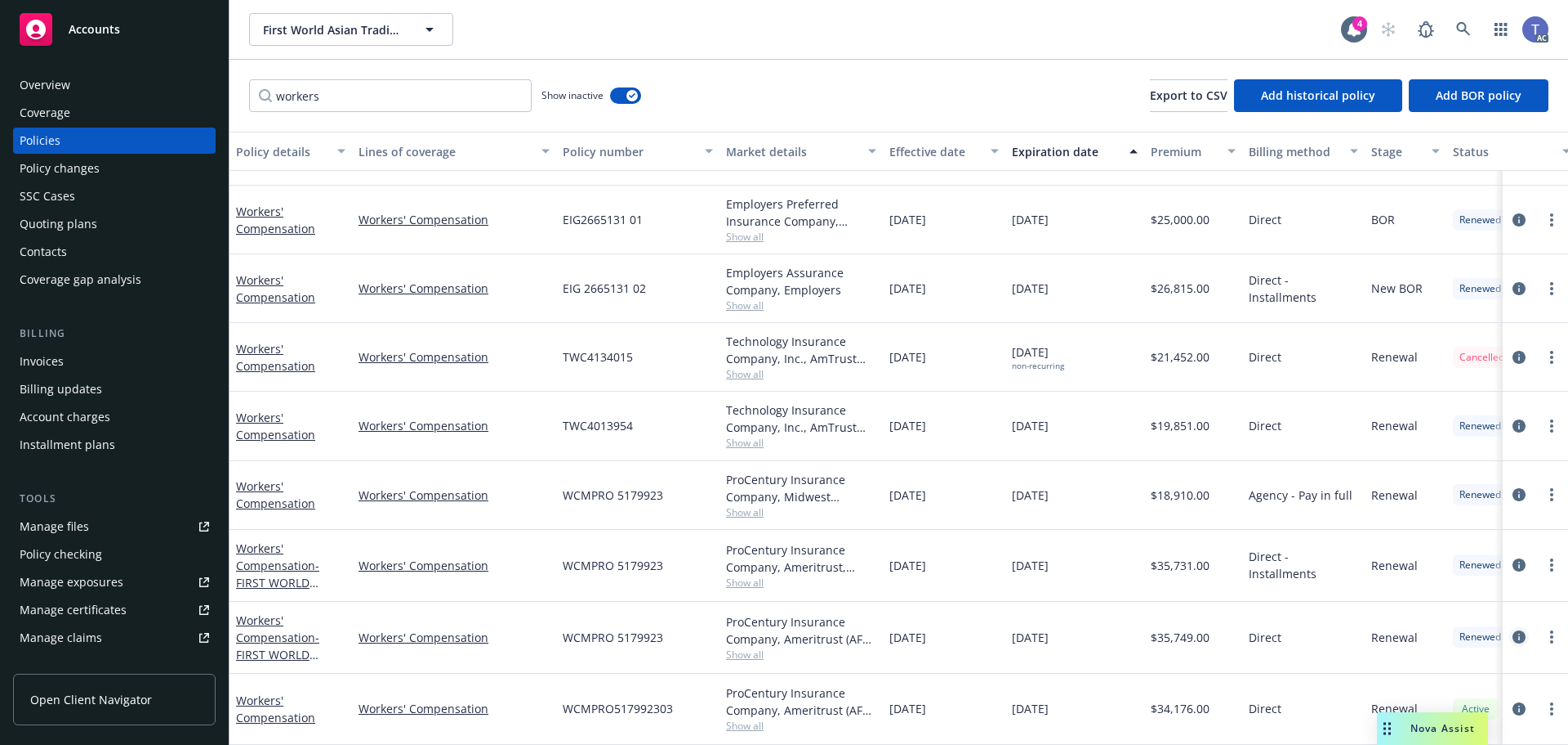
click at [1513, 630] on icon "circleInformation" at bounding box center [1519, 637] width 13 height 13
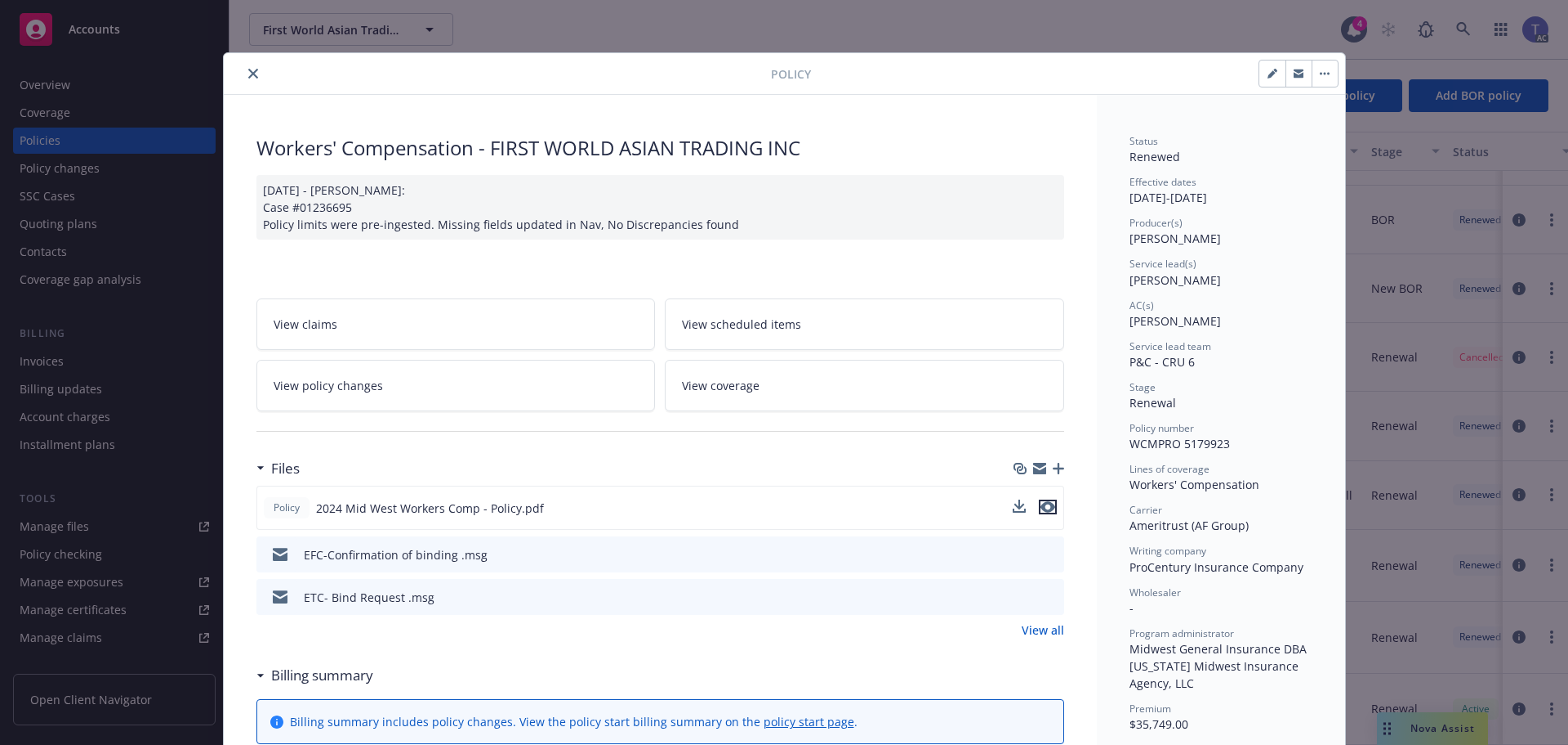
click at [1043, 506] on icon "preview file" at bounding box center [1047, 506] width 15 height 11
click at [248, 71] on icon "close" at bounding box center [252, 73] width 10 height 10
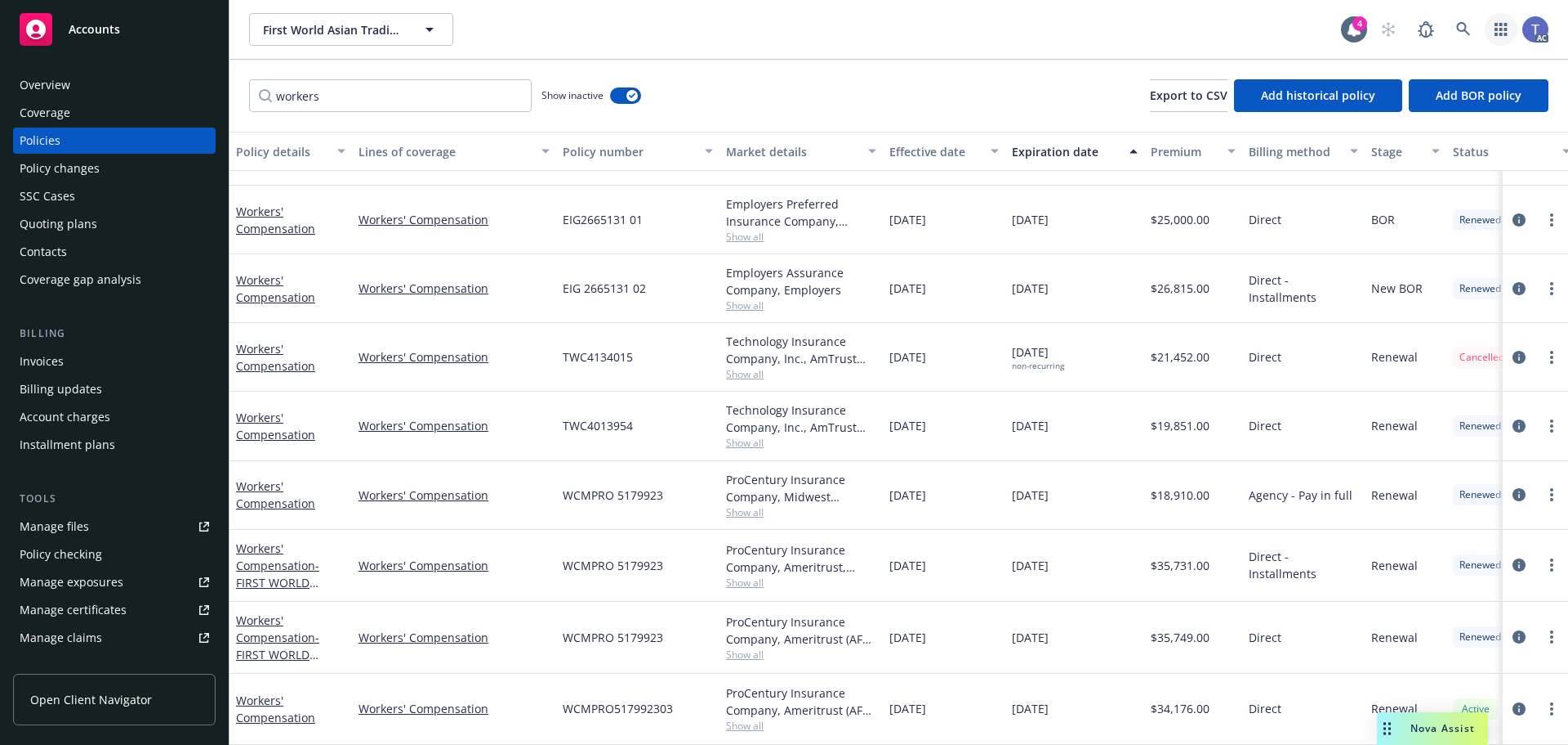
click at [1500, 26] on icon "button" at bounding box center [1501, 29] width 13 height 13
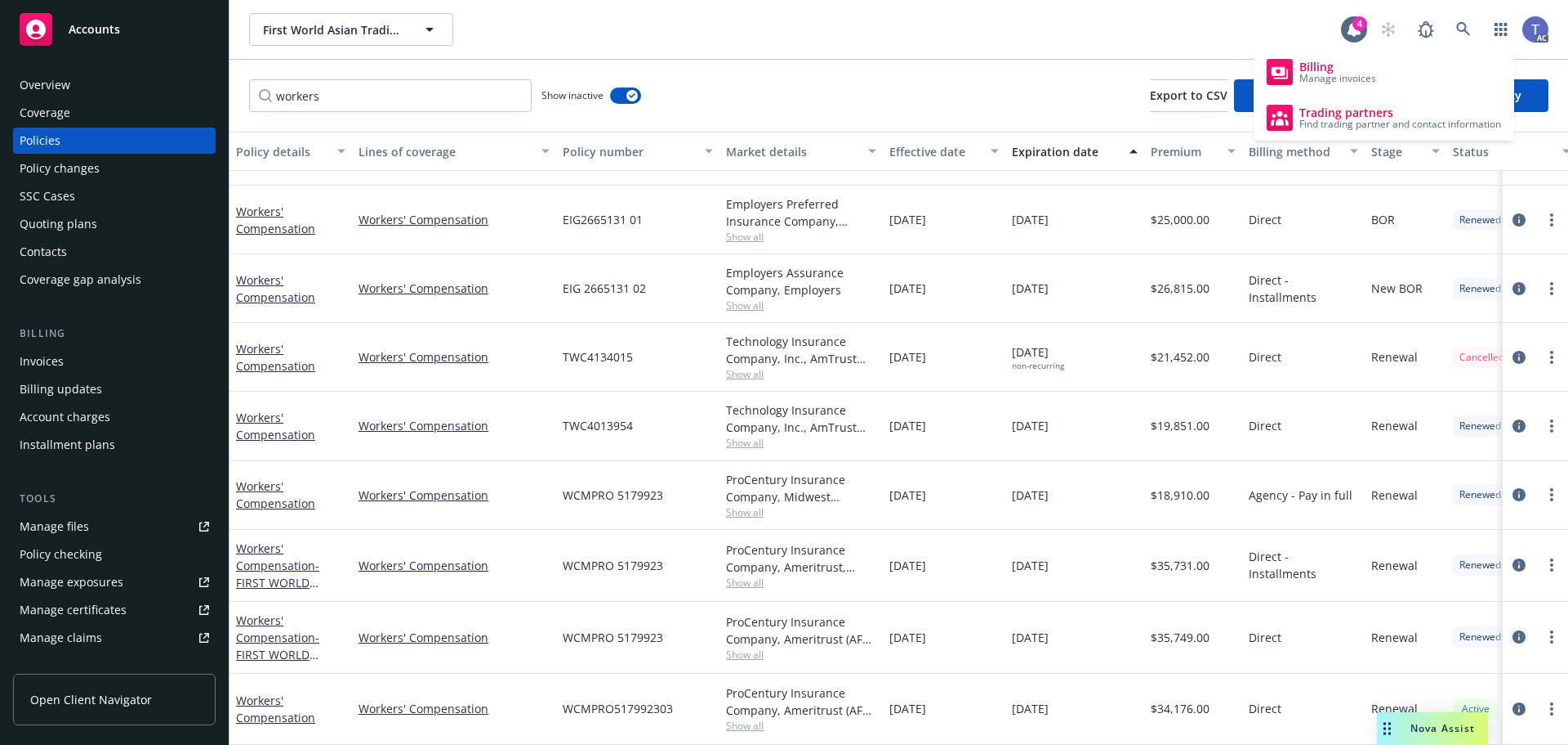
click at [1509, 626] on link "circleInformation" at bounding box center [1518, 636] width 19 height 19
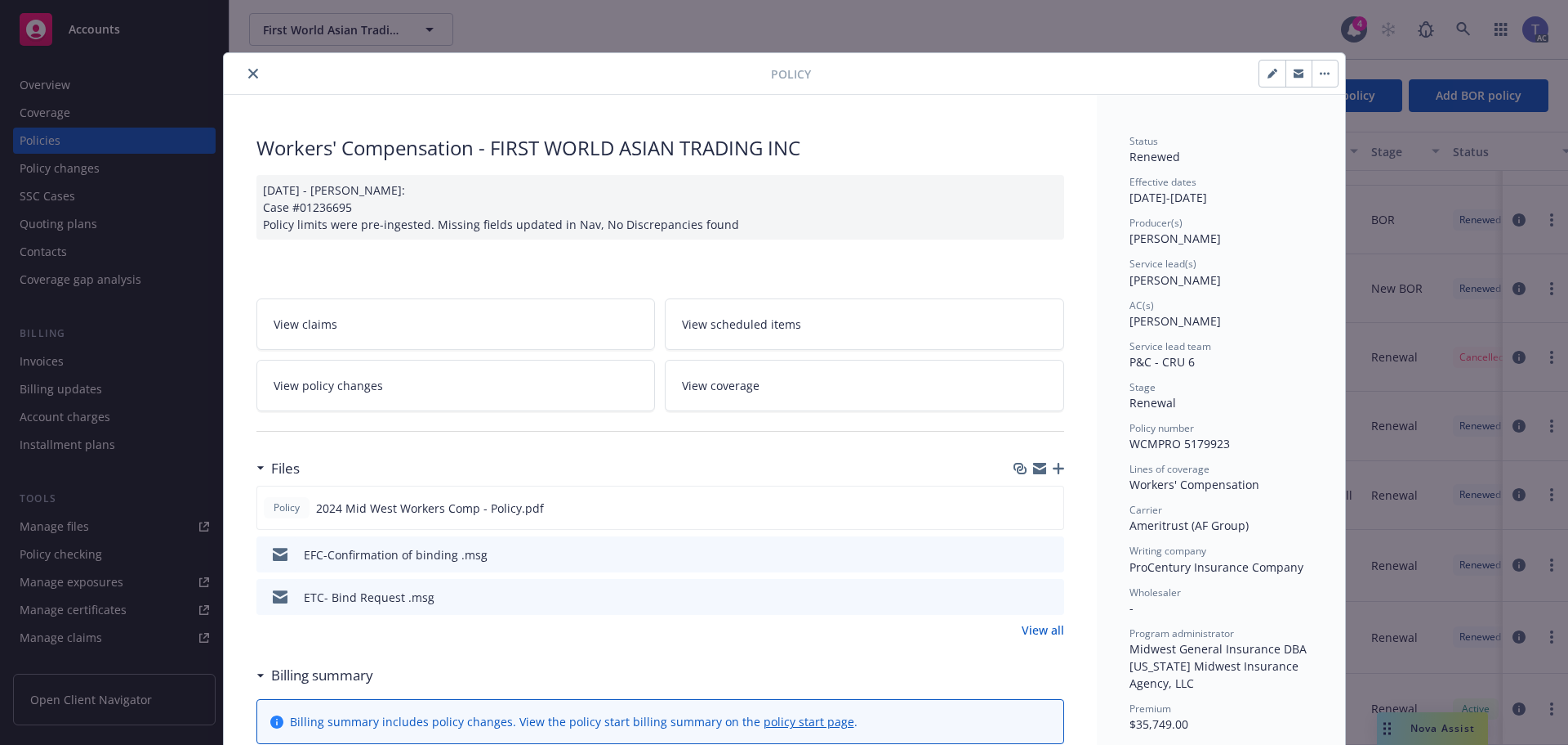
click at [1044, 556] on icon "preview file" at bounding box center [1048, 553] width 15 height 11
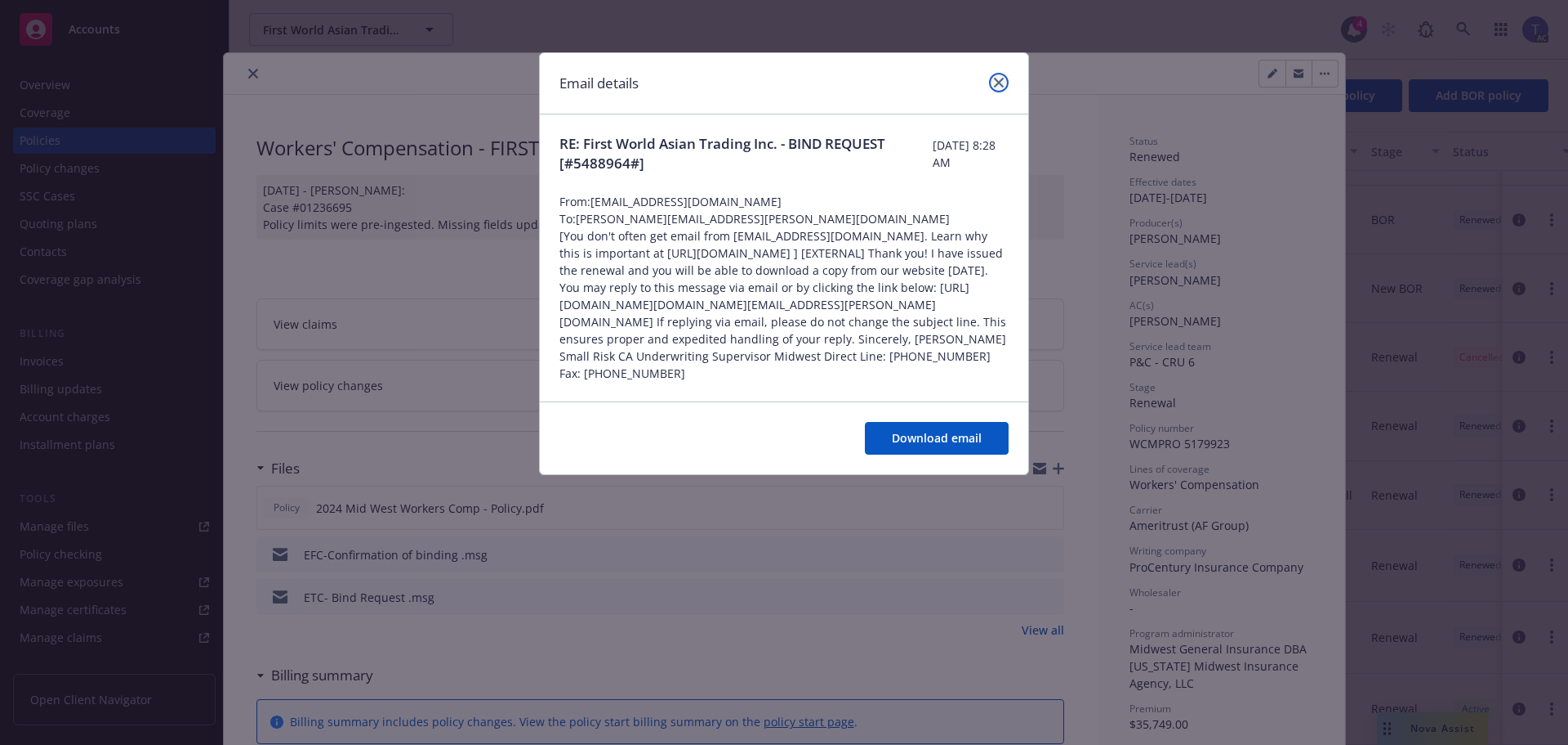
click at [994, 76] on link "close" at bounding box center [998, 82] width 19 height 19
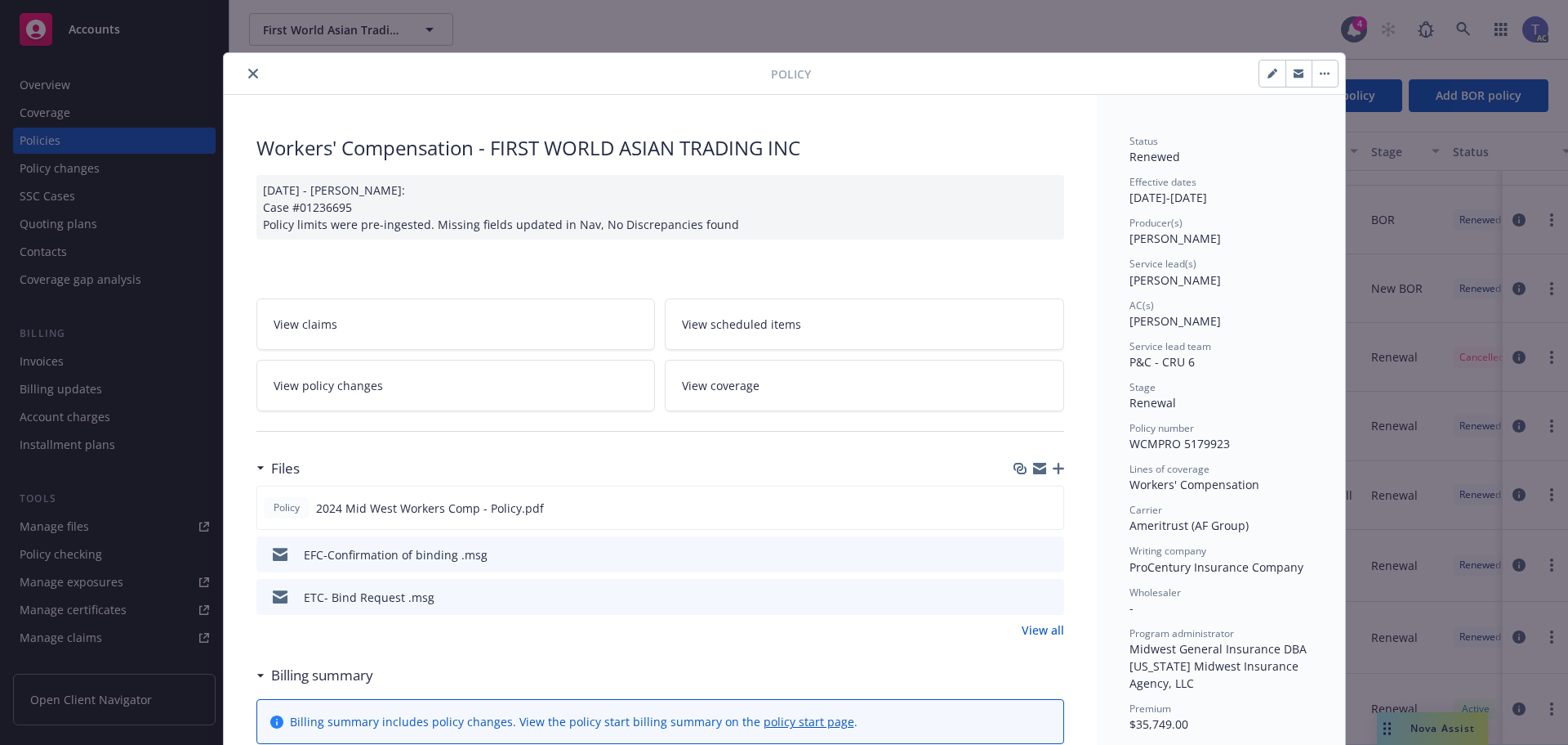
click at [1046, 593] on icon "preview file" at bounding box center [1048, 595] width 15 height 11
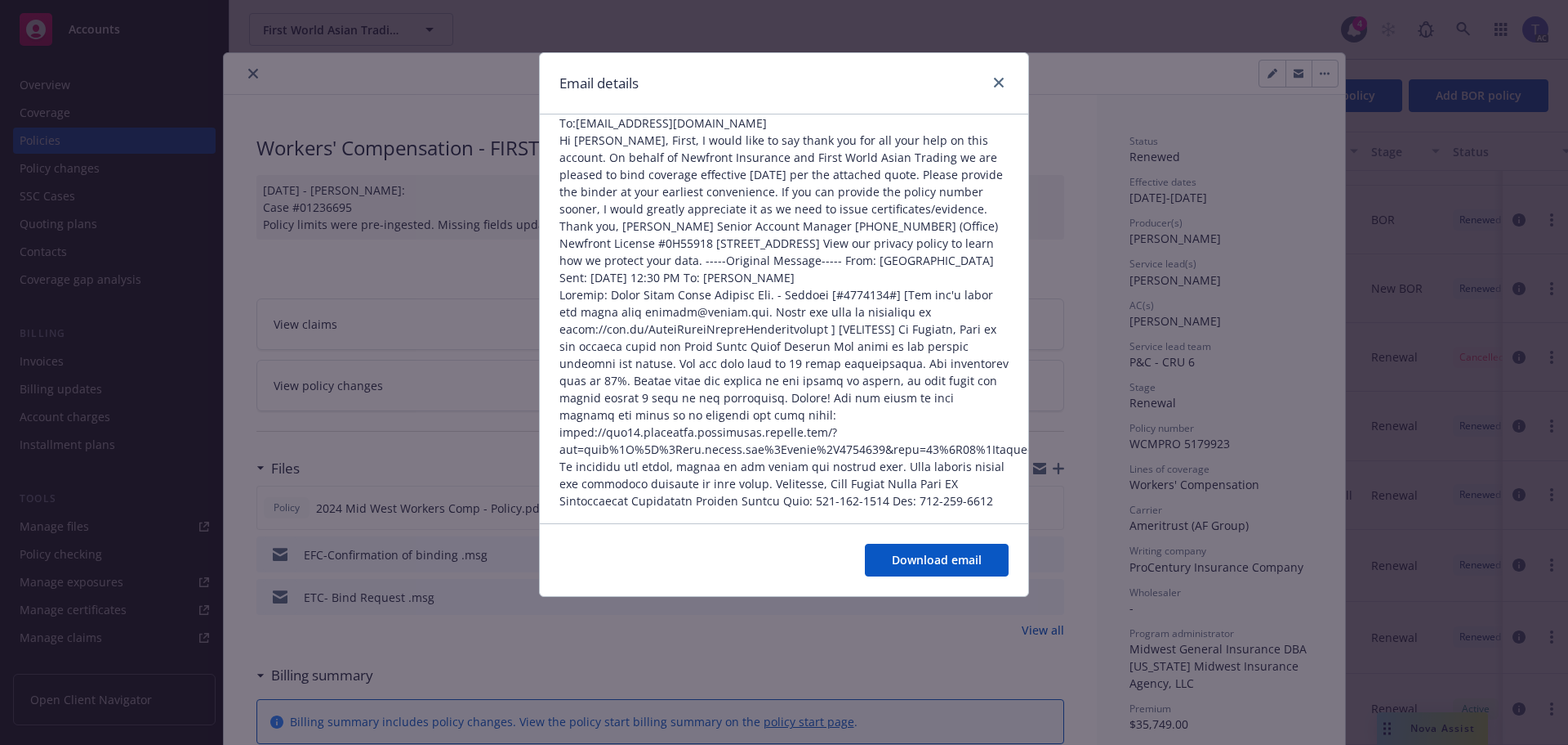
scroll to position [119, 0]
click at [1002, 83] on icon "close" at bounding box center [999, 83] width 10 height 10
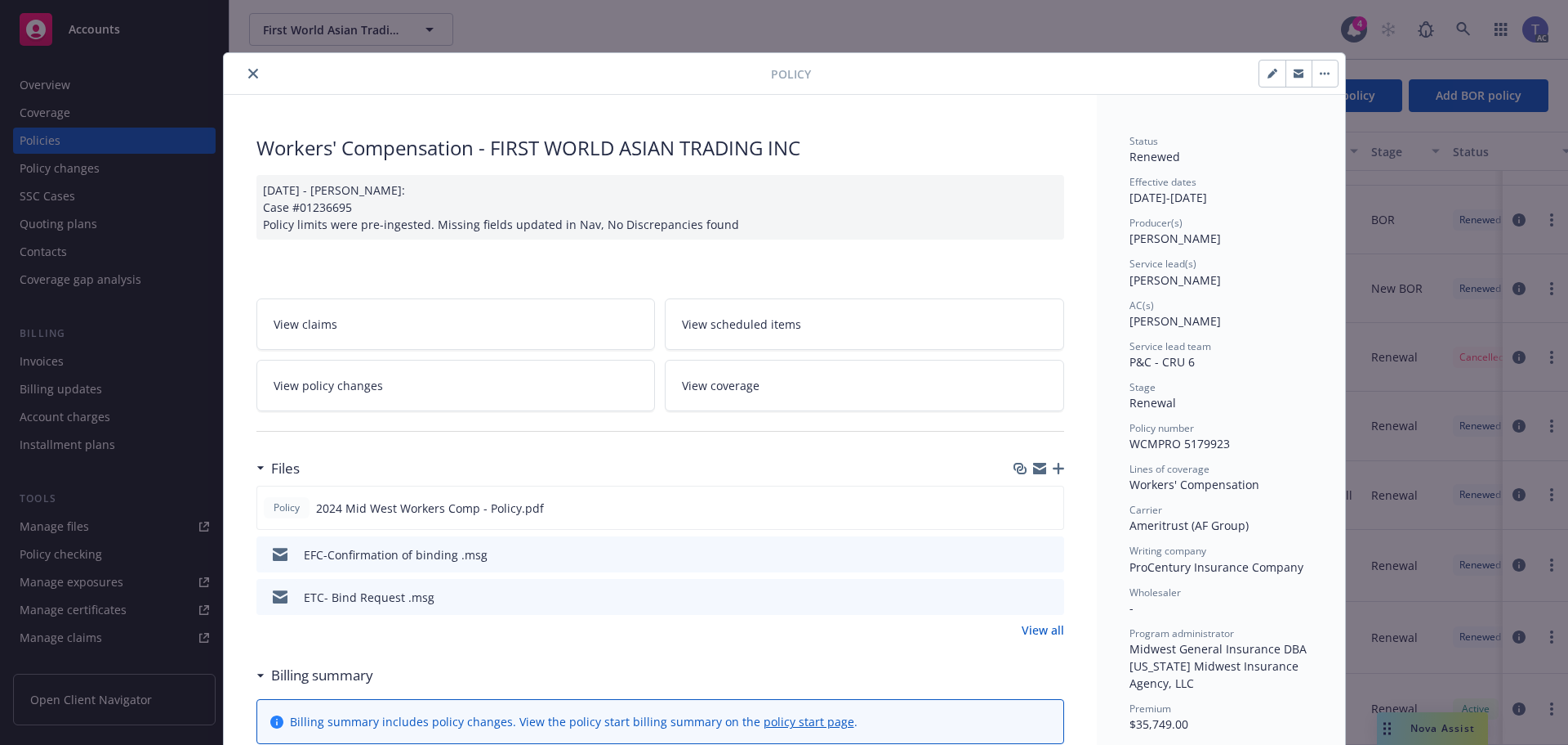
click at [248, 77] on icon "close" at bounding box center [252, 73] width 10 height 10
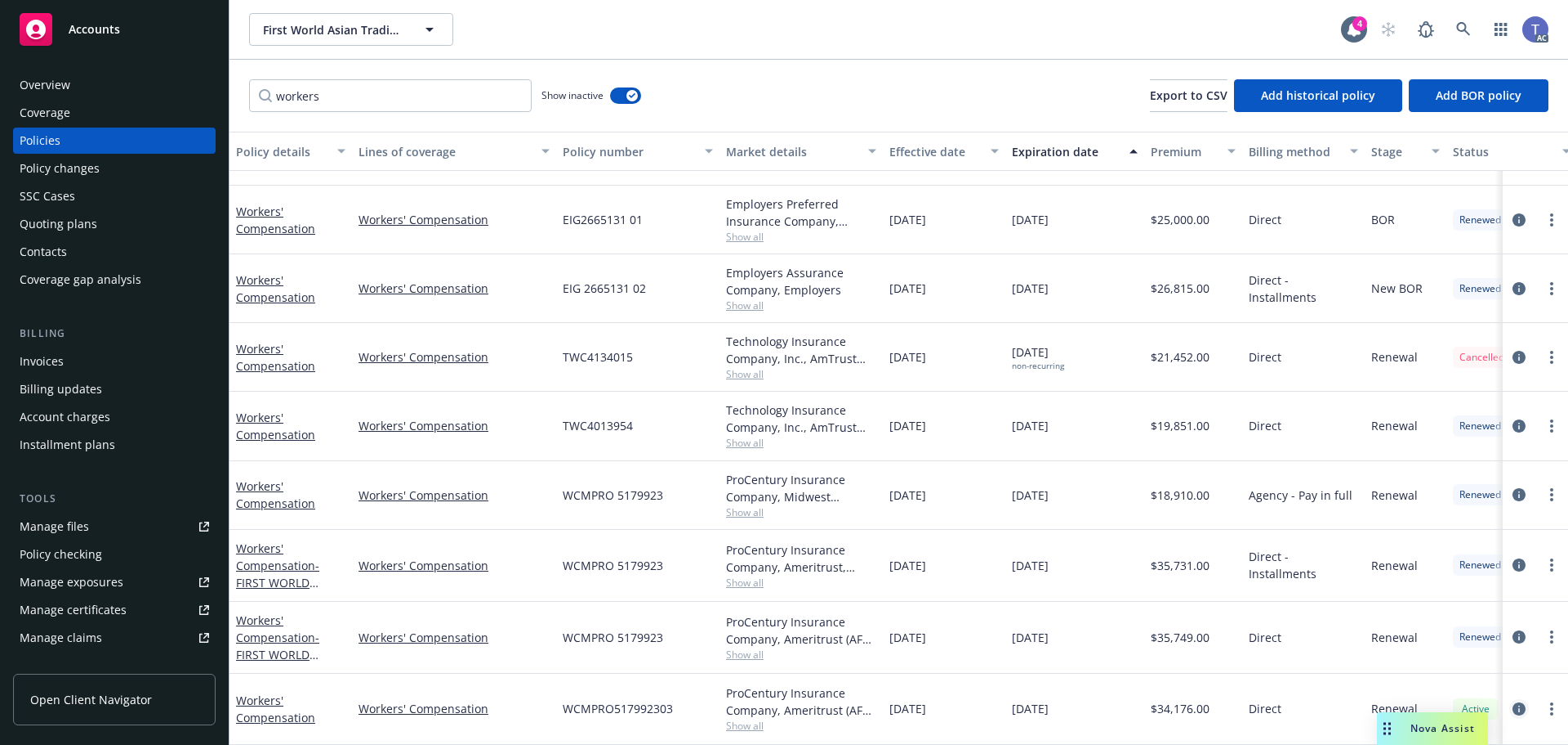
click at [1513, 702] on icon "circleInformation" at bounding box center [1519, 708] width 13 height 13
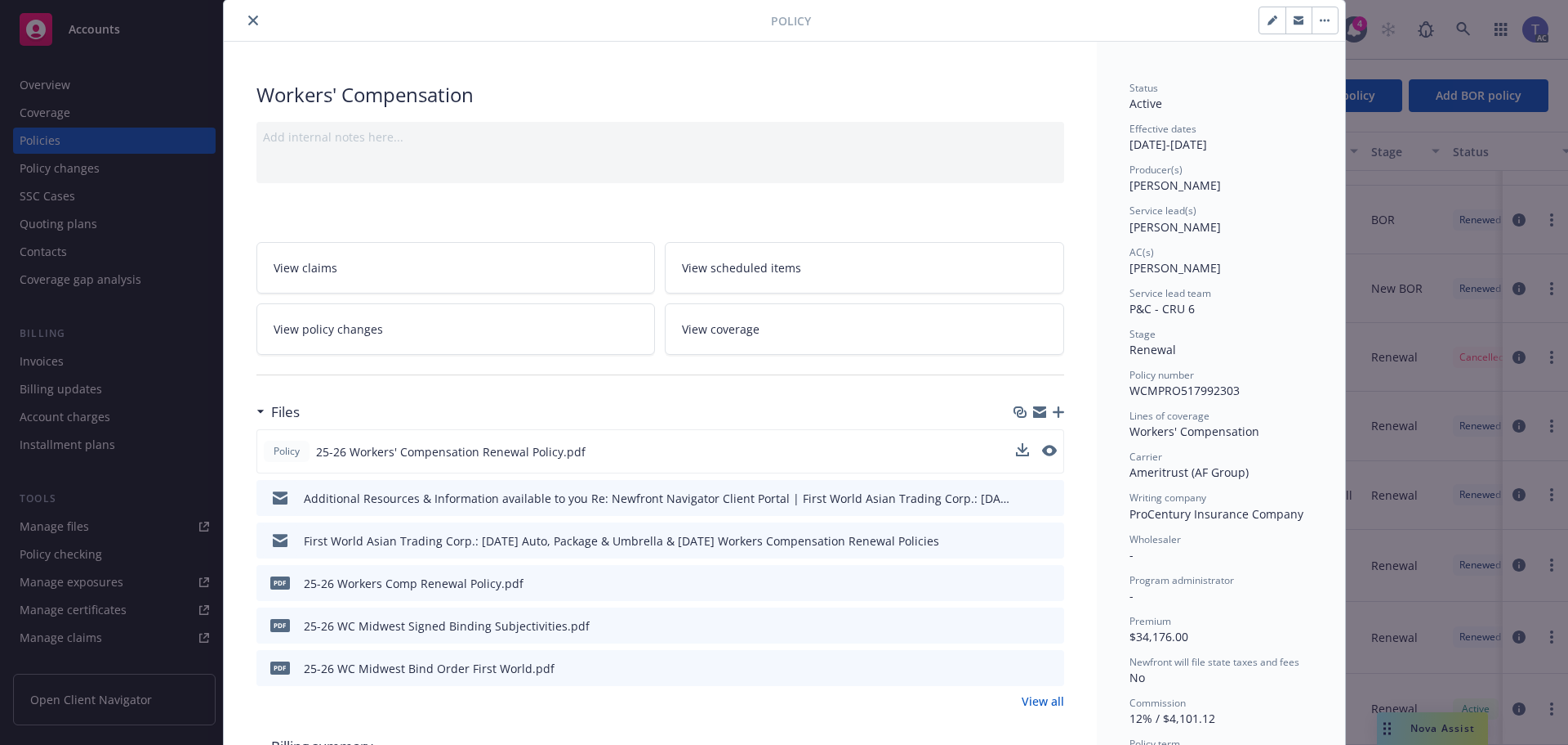
scroll to position [82, 0]
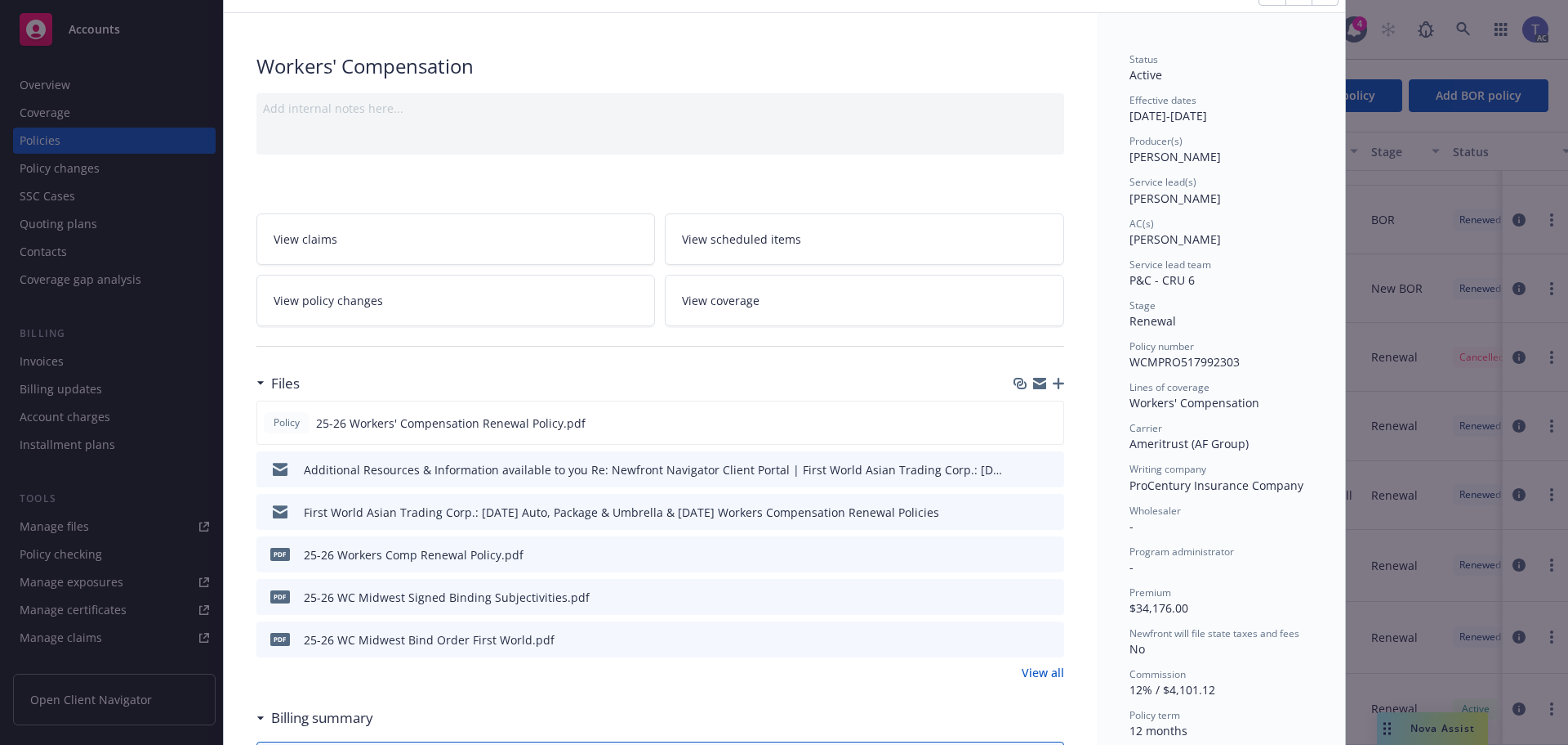
click at [1043, 470] on icon "preview file" at bounding box center [1048, 468] width 15 height 11
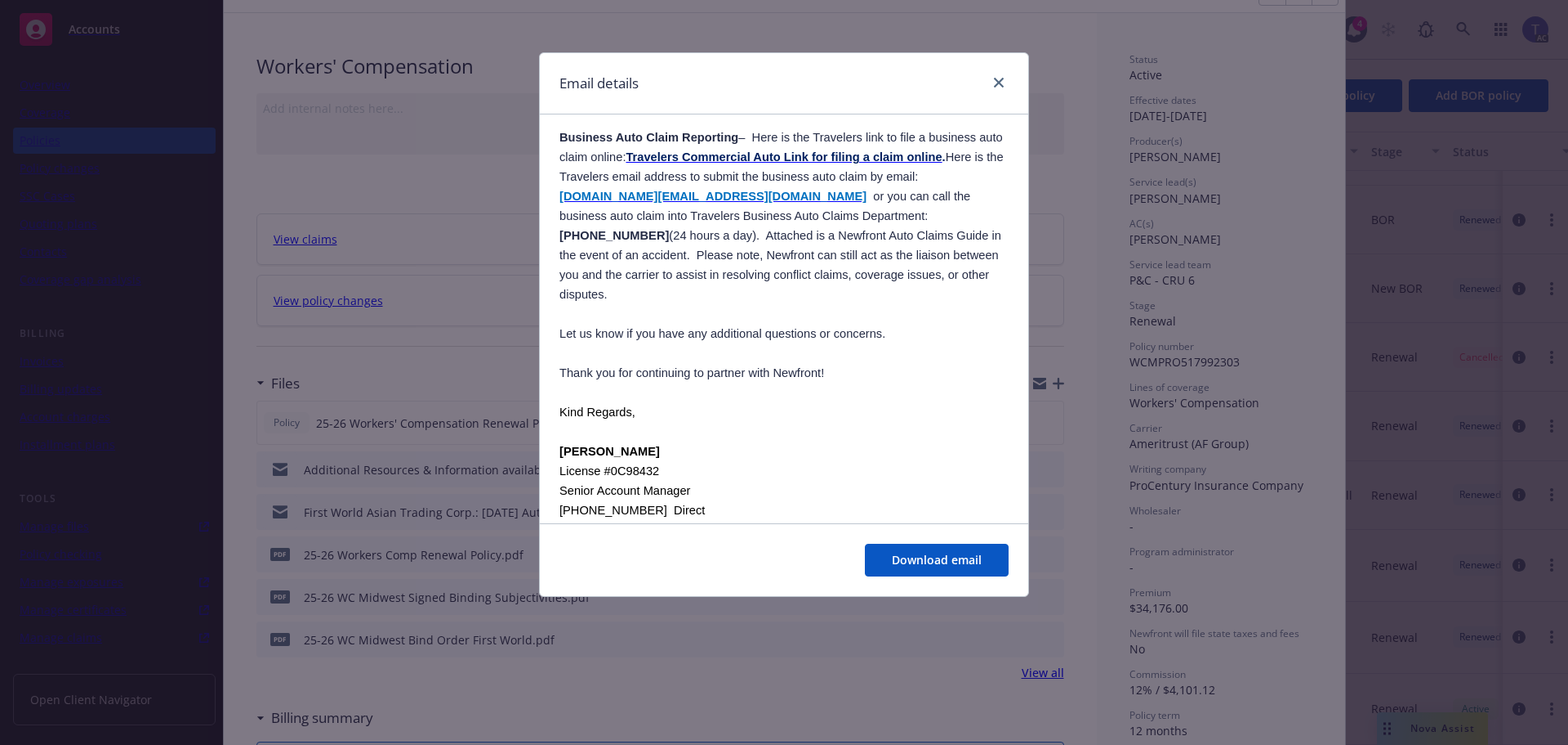
scroll to position [654, 0]
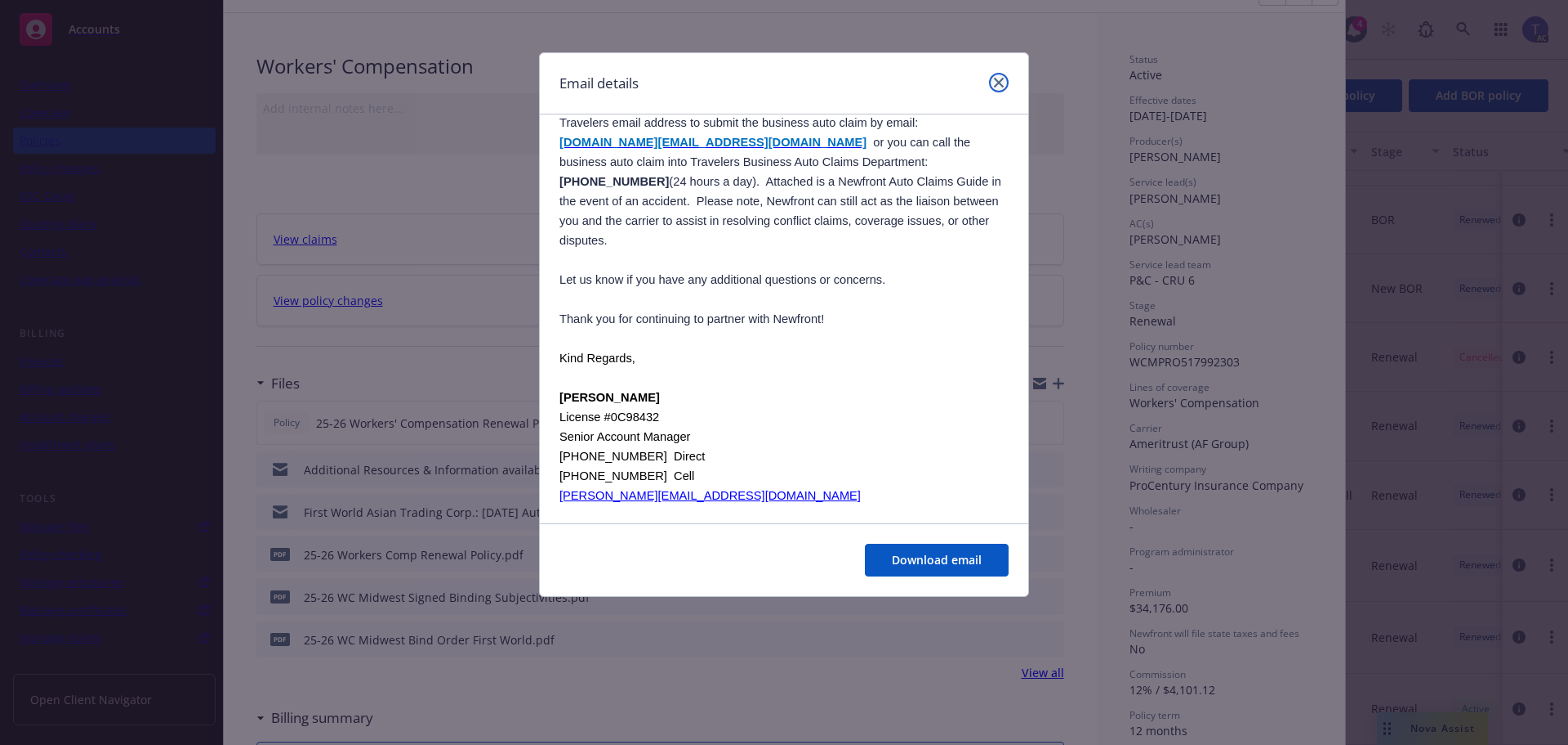
click at [1001, 75] on link "close" at bounding box center [998, 82] width 19 height 19
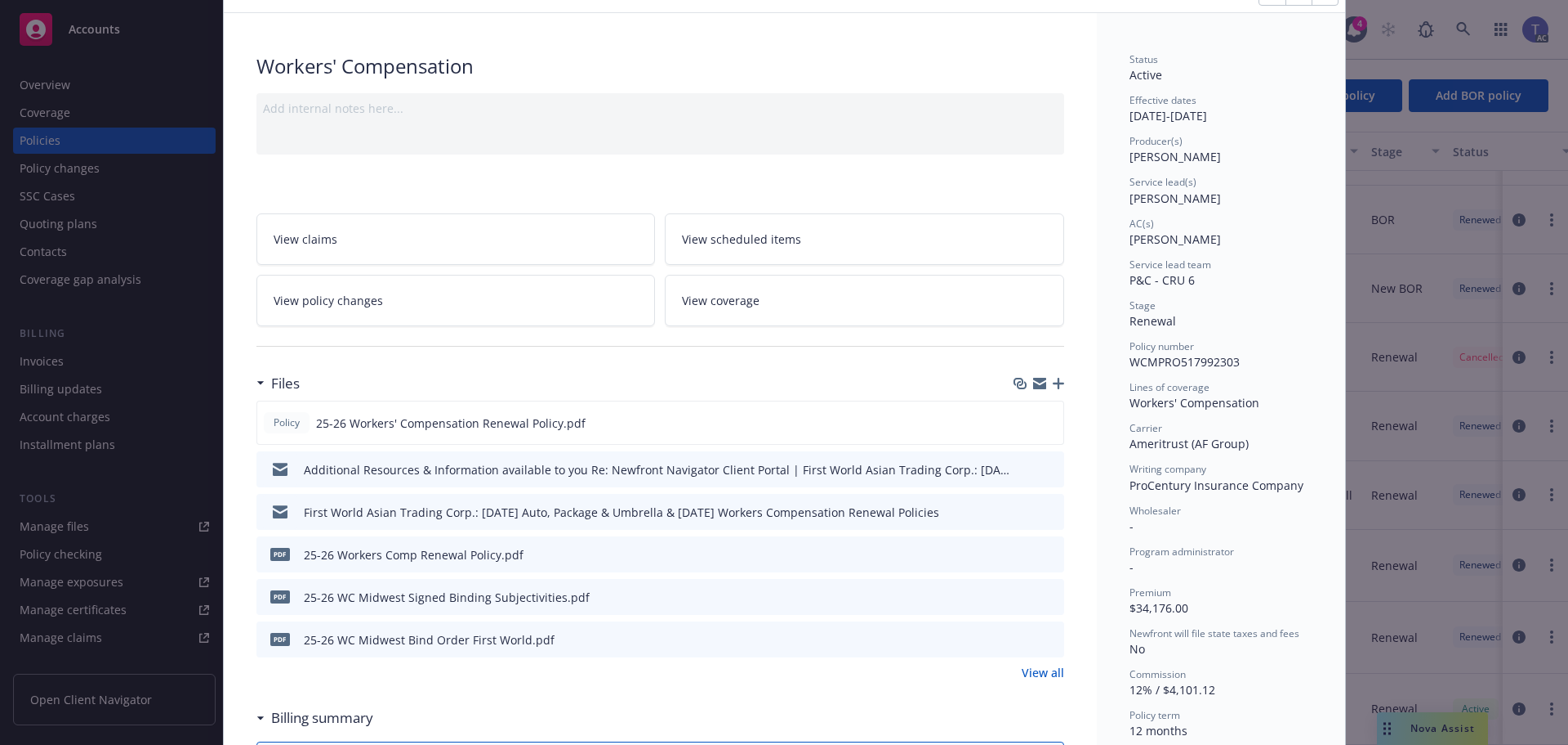
click at [1047, 638] on icon "preview file" at bounding box center [1048, 638] width 15 height 11
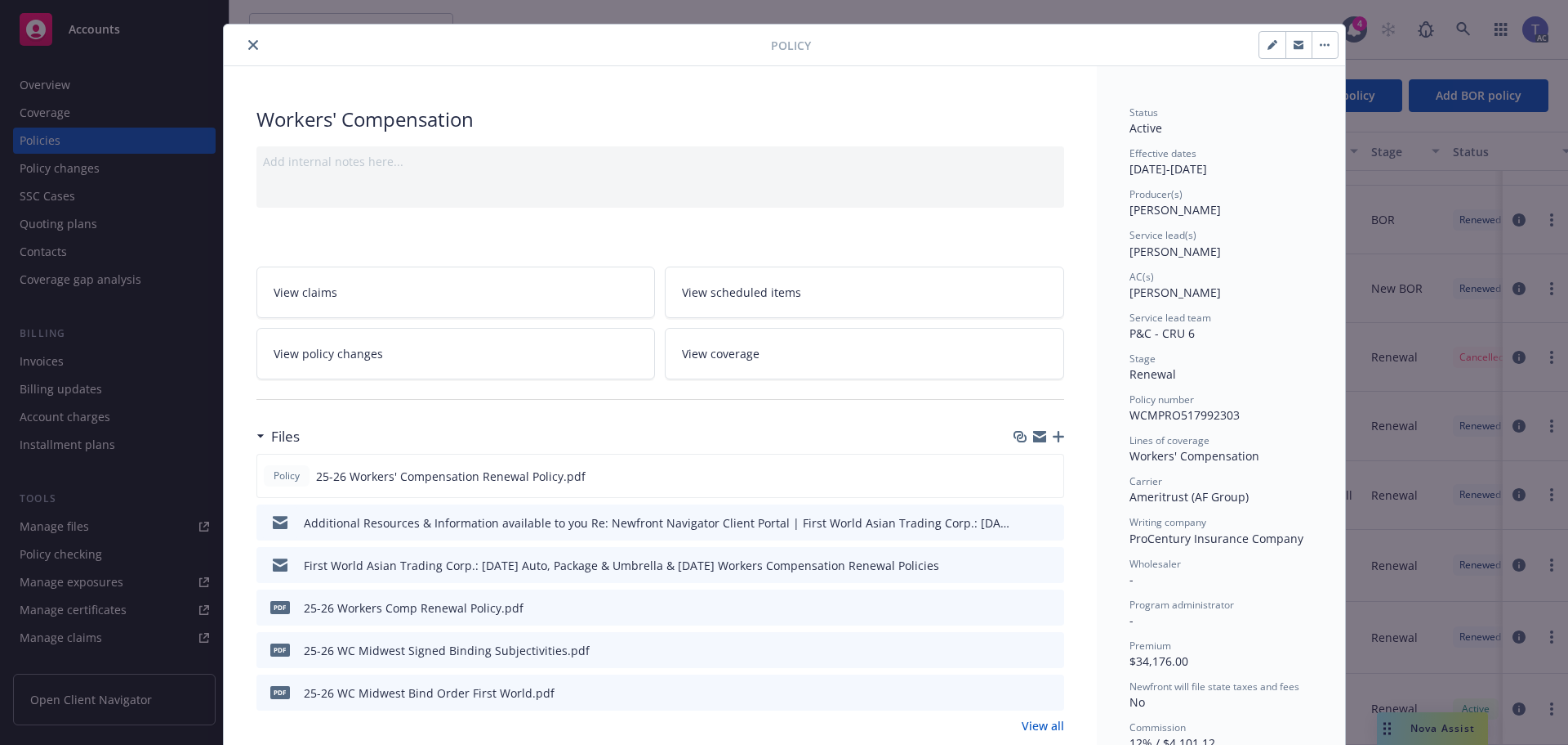
scroll to position [0, 0]
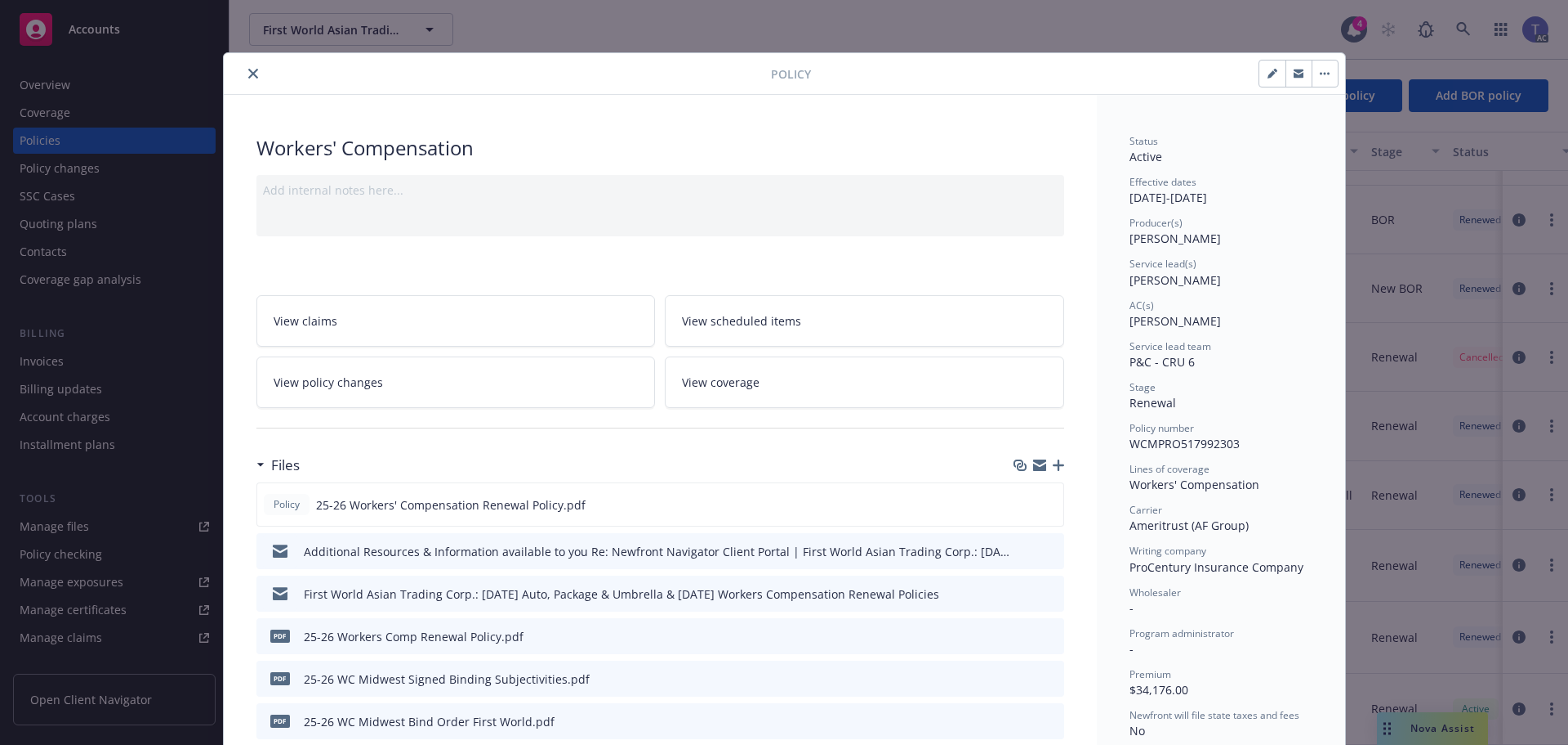
click at [248, 71] on icon "close" at bounding box center [252, 73] width 10 height 10
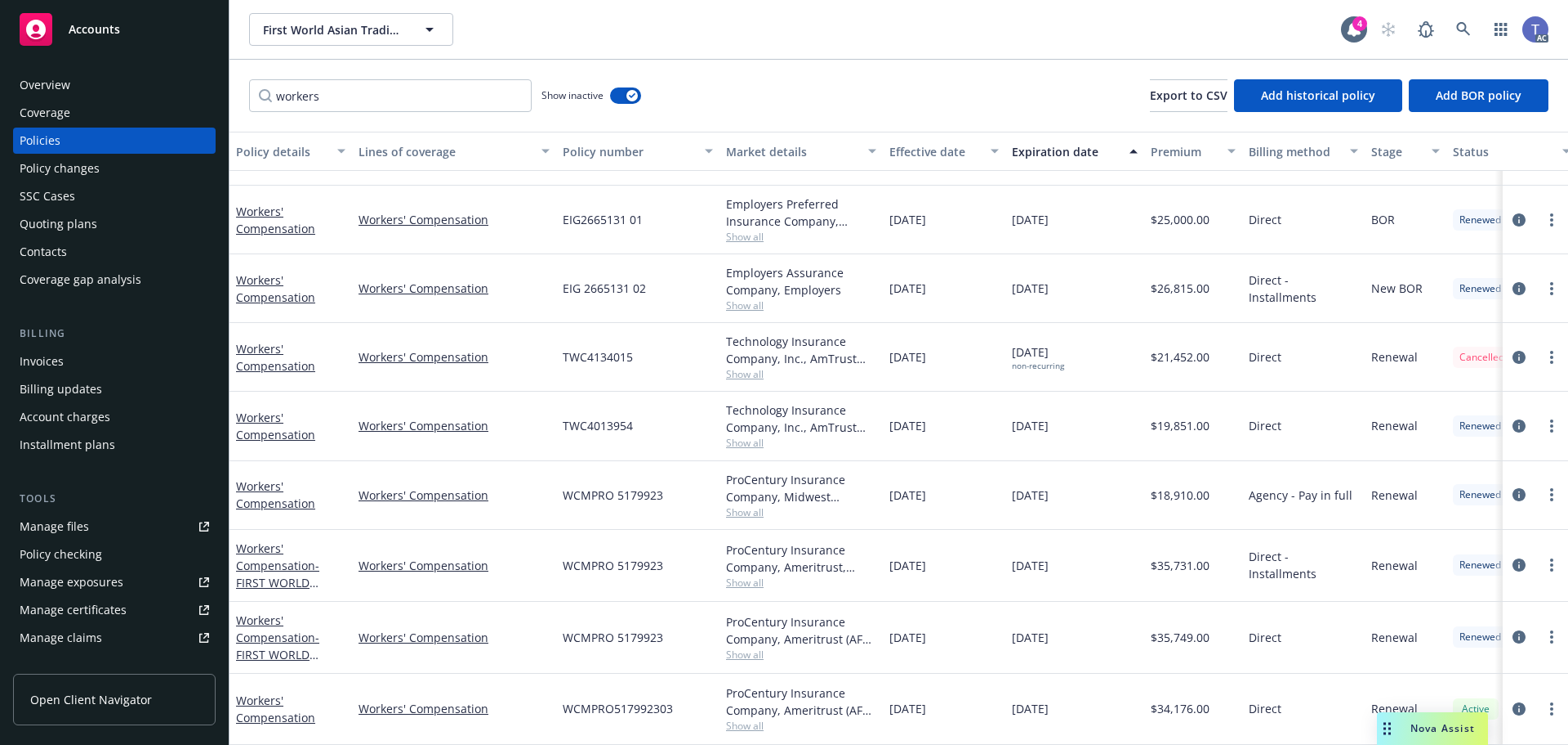
drag, startPoint x: 1506, startPoint y: 619, endPoint x: 1480, endPoint y: 619, distance: 26.0
click at [1513, 630] on icon "circleInformation" at bounding box center [1519, 637] width 13 height 13
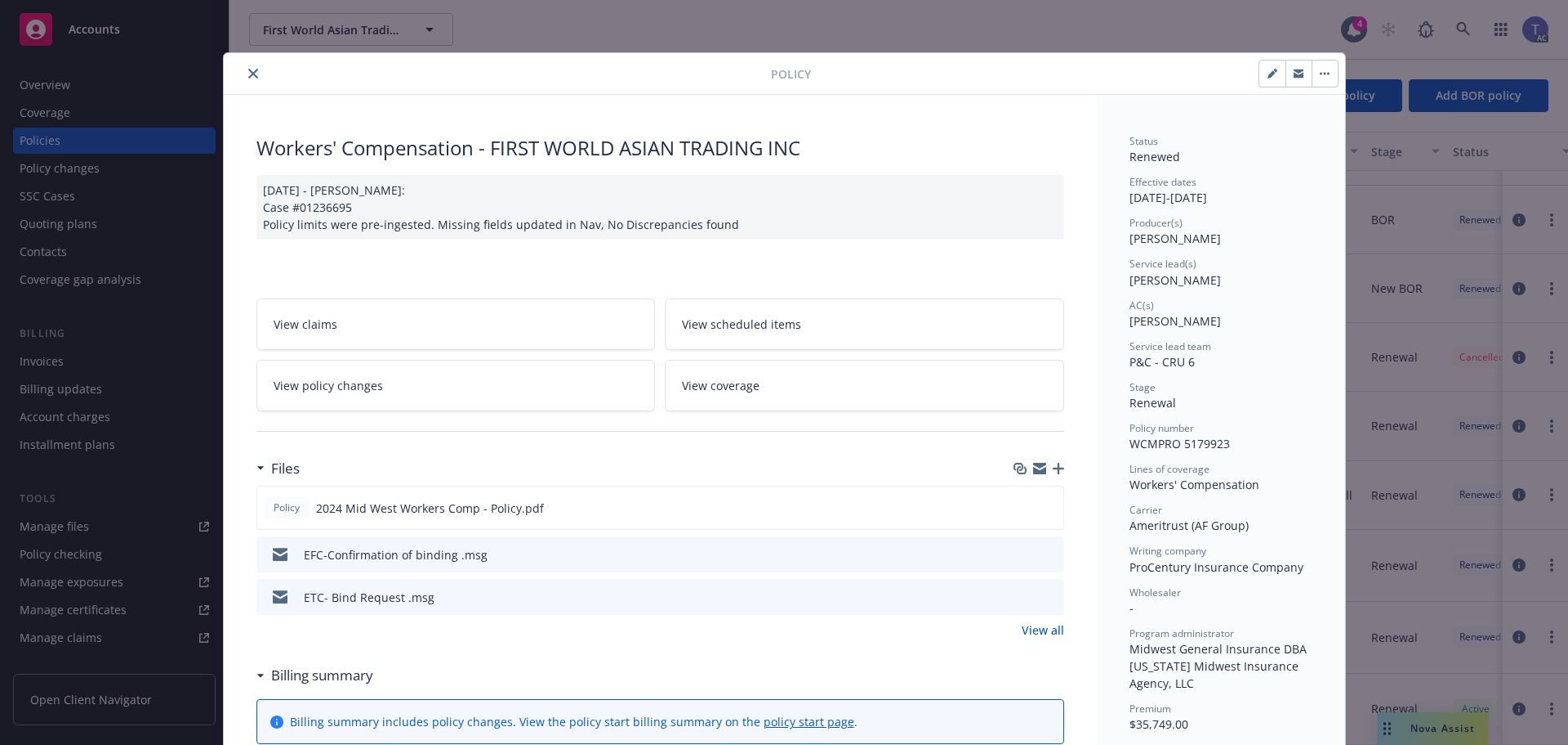
scroll to position [49, 0]
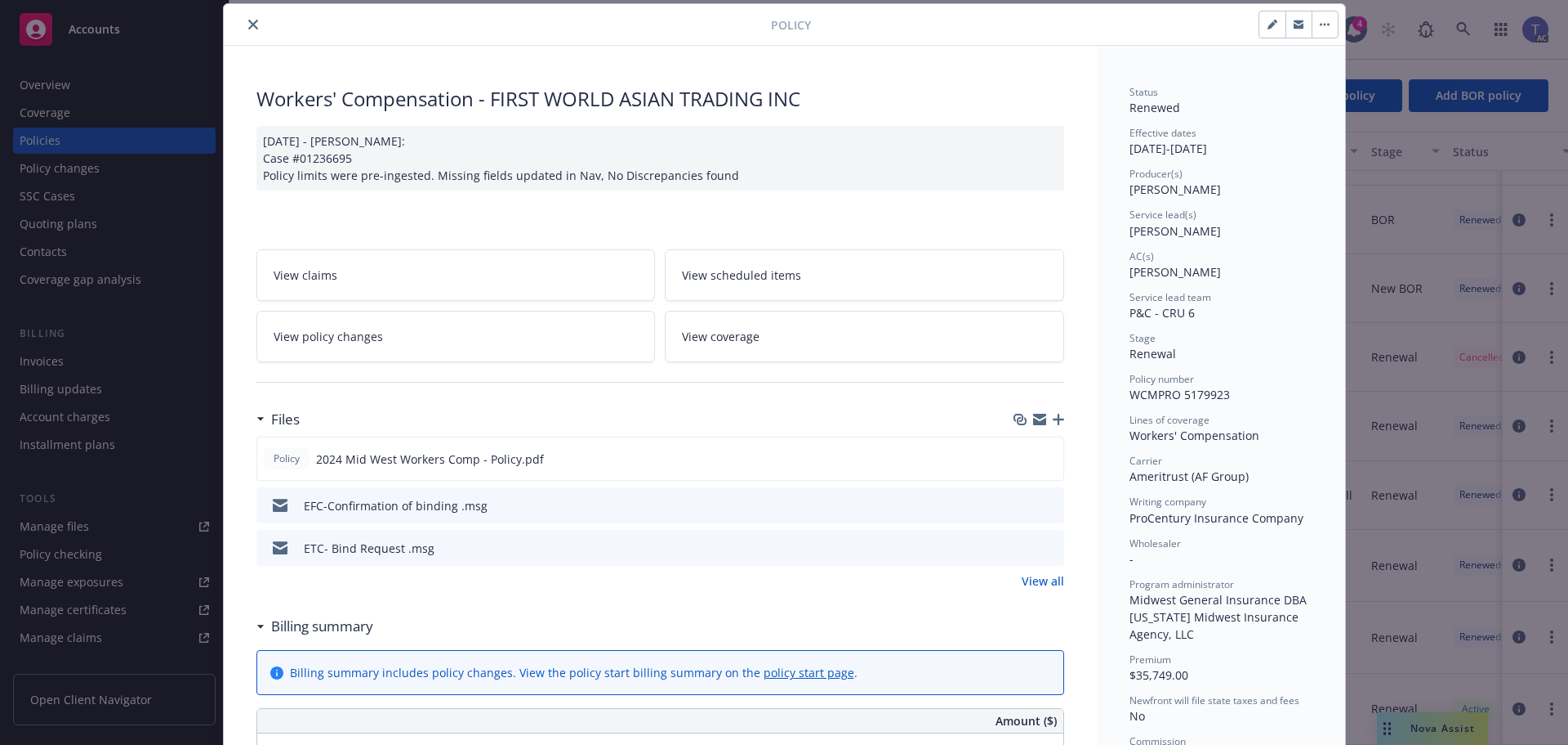
click at [1300, 27] on button "button" at bounding box center [1298, 24] width 26 height 26
click at [250, 18] on button "close" at bounding box center [252, 24] width 19 height 19
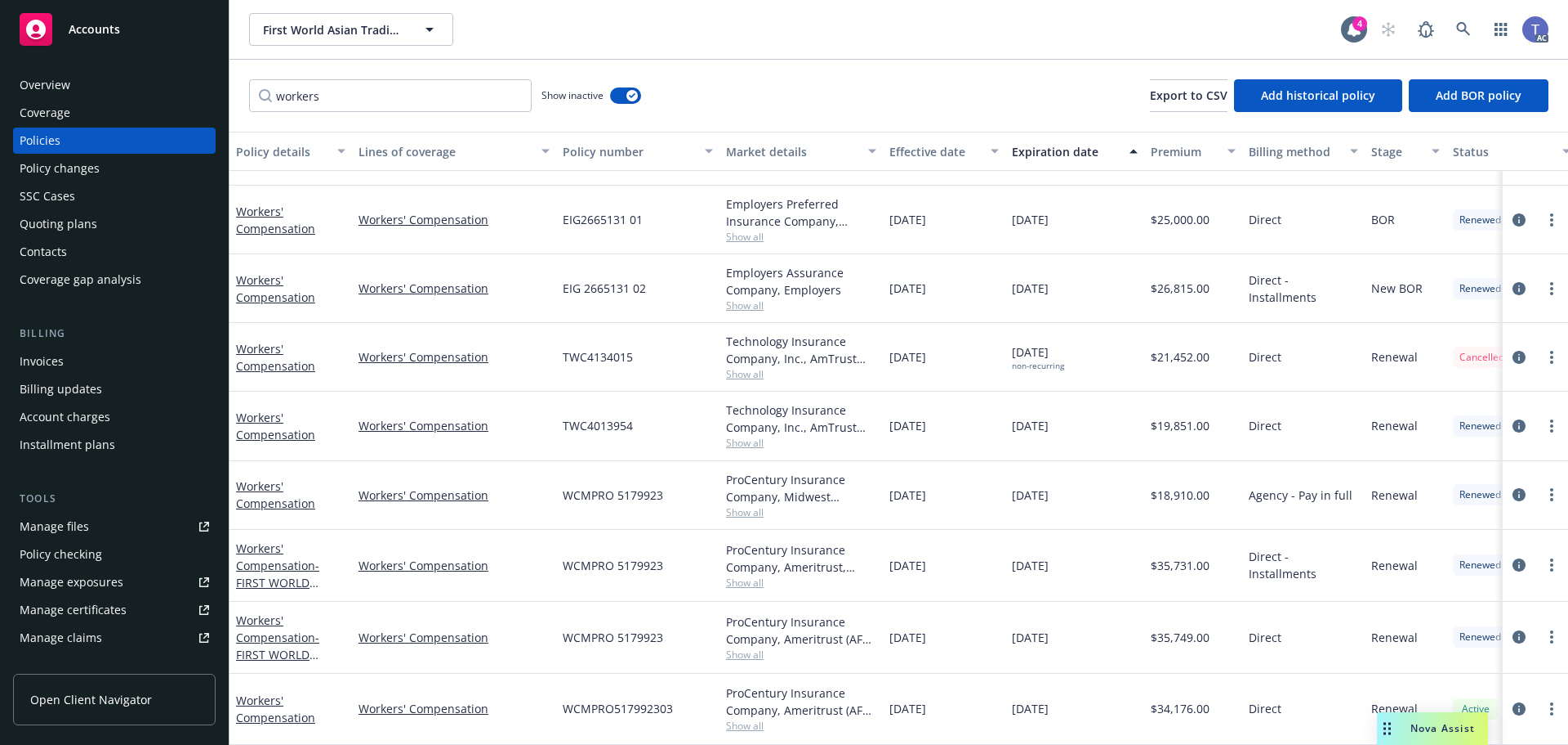
click at [789, 79] on div "workers Show inactive Export to CSV Add historical policy Add BOR policy" at bounding box center [899, 96] width 1338 height 72
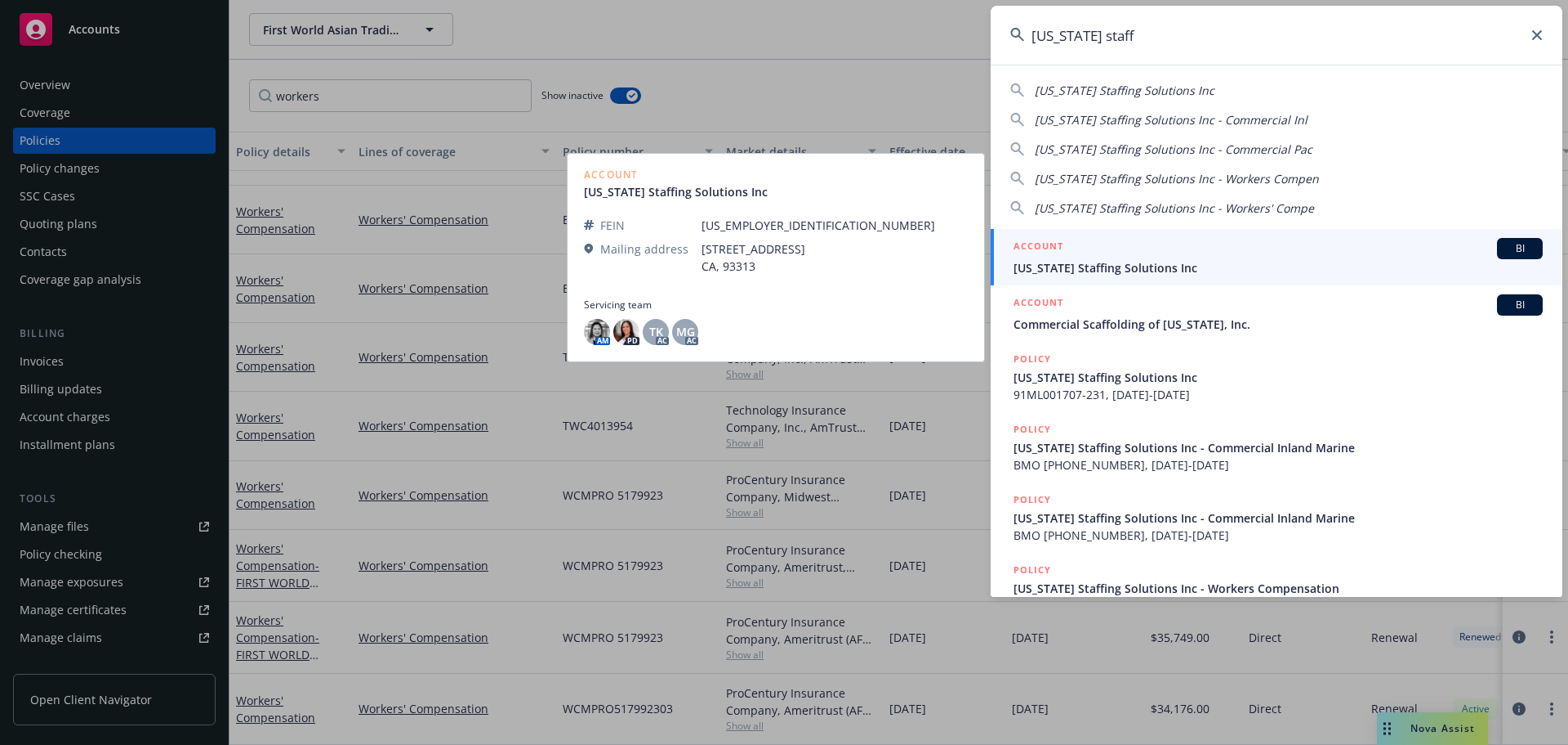
type input "california staff"
click at [1159, 264] on span "California Staffing Solutions Inc" at bounding box center [1278, 267] width 530 height 17
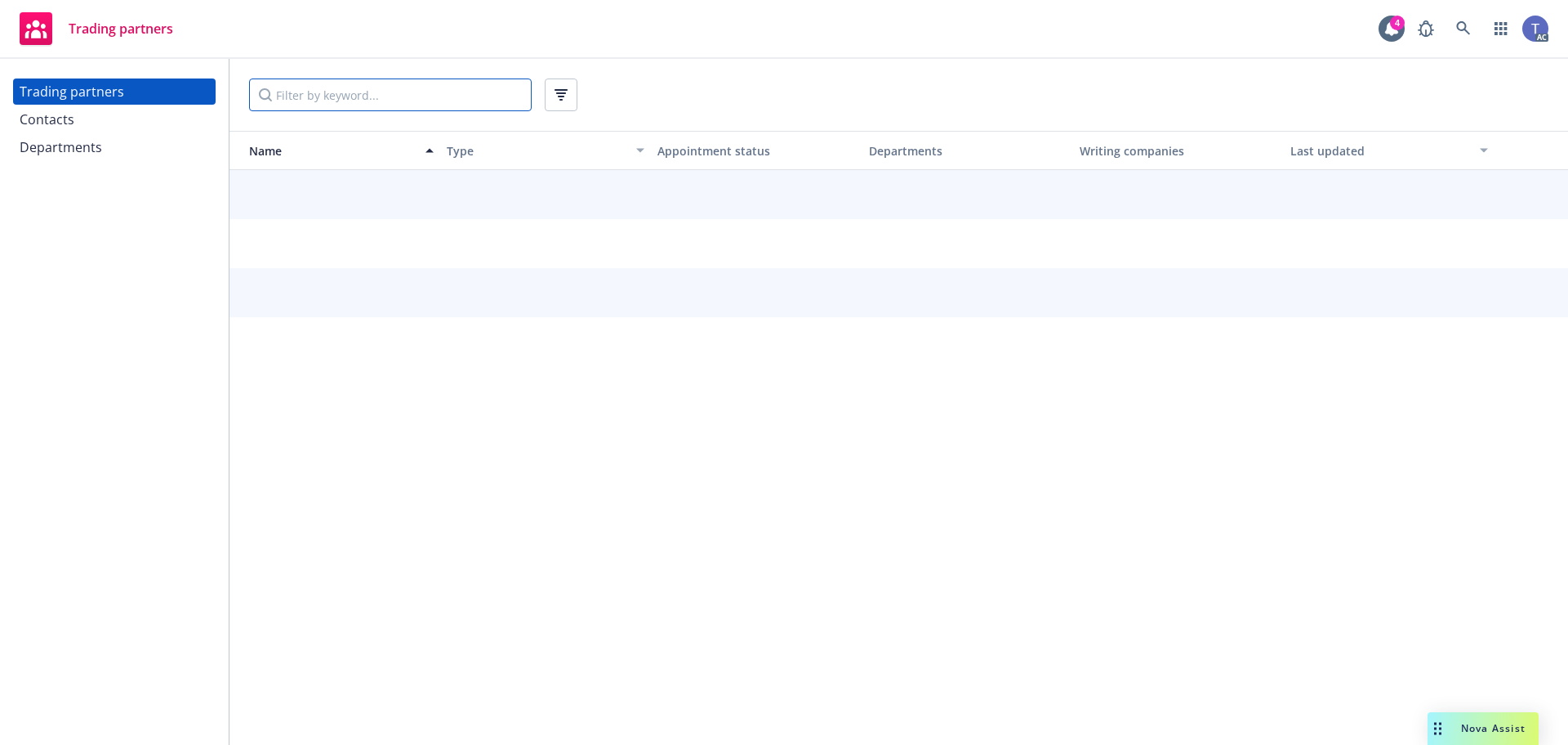
click at [298, 89] on input "Filter by keyword..." at bounding box center [390, 95] width 283 height 33
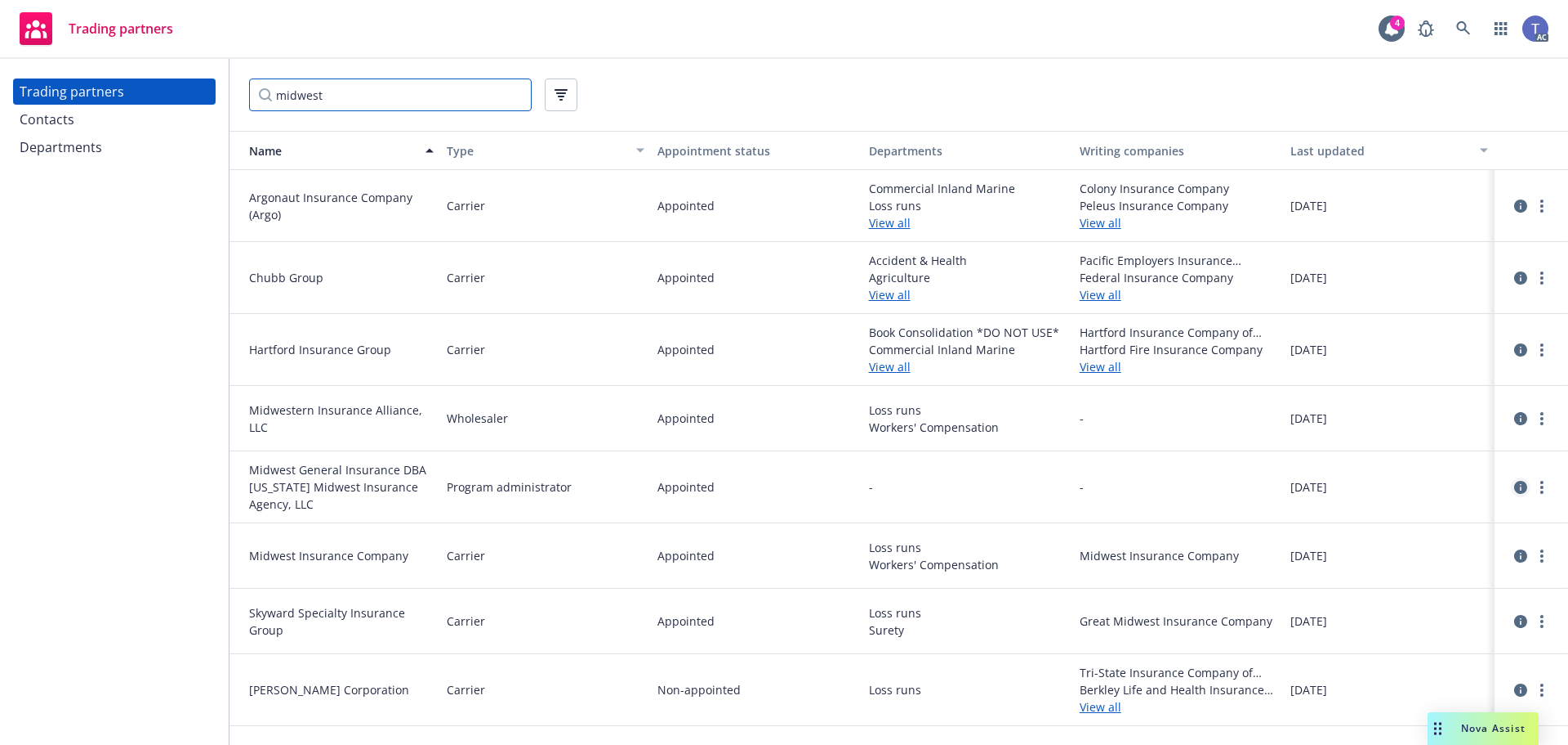
type input "midwest"
click at [1522, 487] on icon "circleInformation" at bounding box center [1520, 487] width 13 height 13
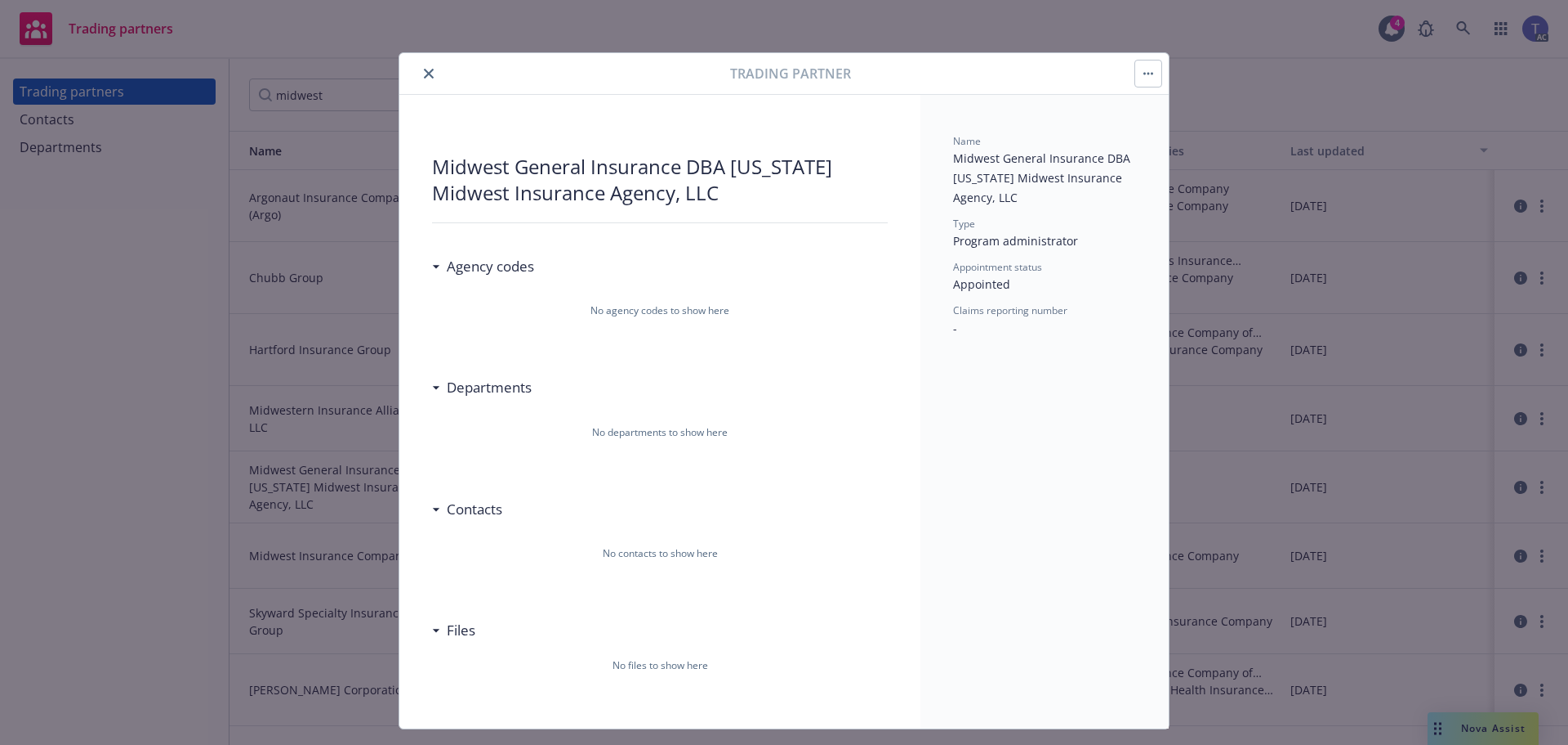
click at [627, 190] on div "Midwest General Insurance DBA [US_STATE] Midwest Insurance Agency, LLC" at bounding box center [660, 179] width 455 height 52
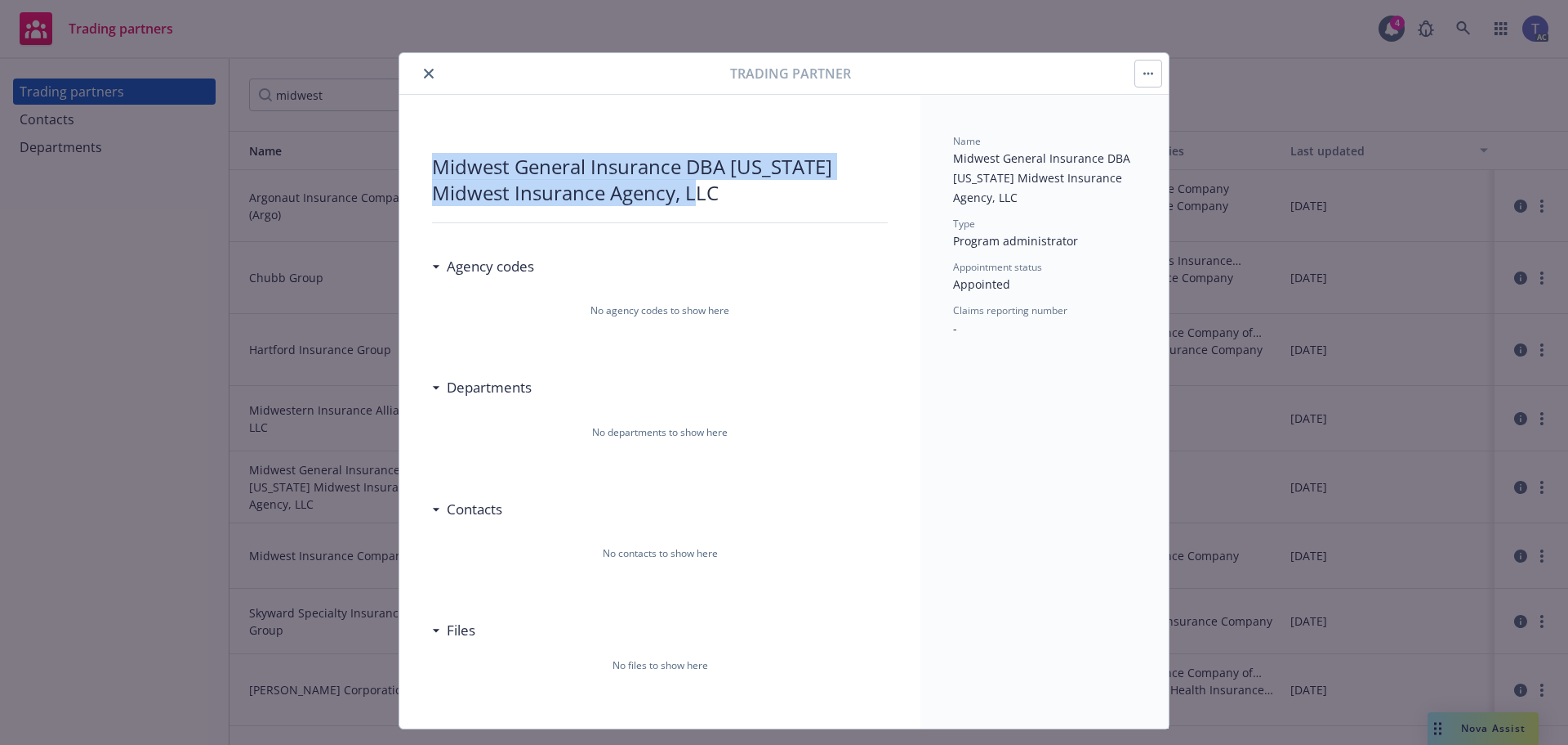
drag, startPoint x: 633, startPoint y: 197, endPoint x: 431, endPoint y: 159, distance: 205.5
click at [432, 159] on div "Midwest General Insurance DBA [US_STATE] Midwest Insurance Agency, LLC" at bounding box center [660, 179] width 455 height 52
copy div "Midwest General Insurance DBA [US_STATE] Midwest Insurance Agency, LLC"
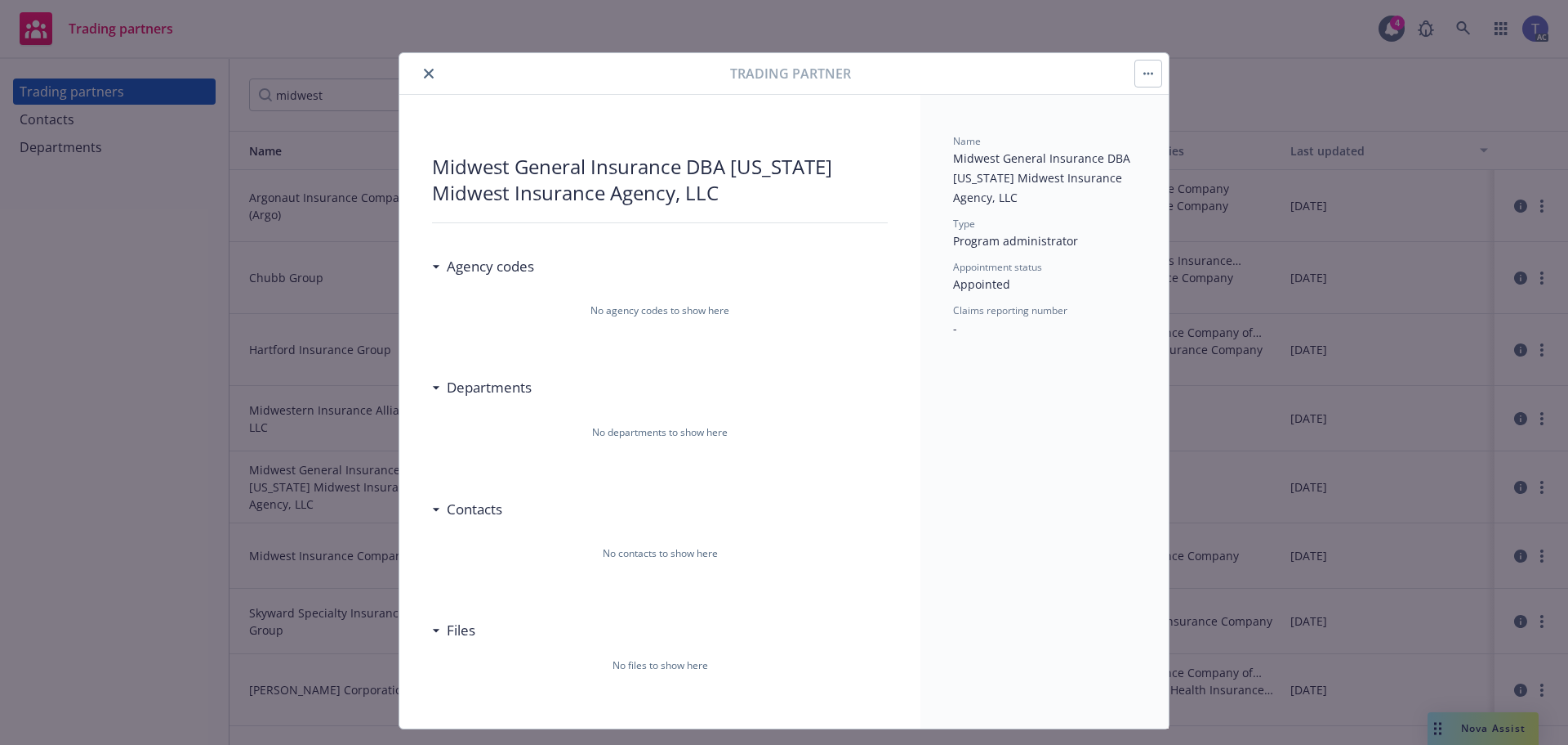
click at [409, 55] on div "Trading partner" at bounding box center [784, 73] width 769 height 41
click at [424, 71] on icon "close" at bounding box center [429, 73] width 10 height 10
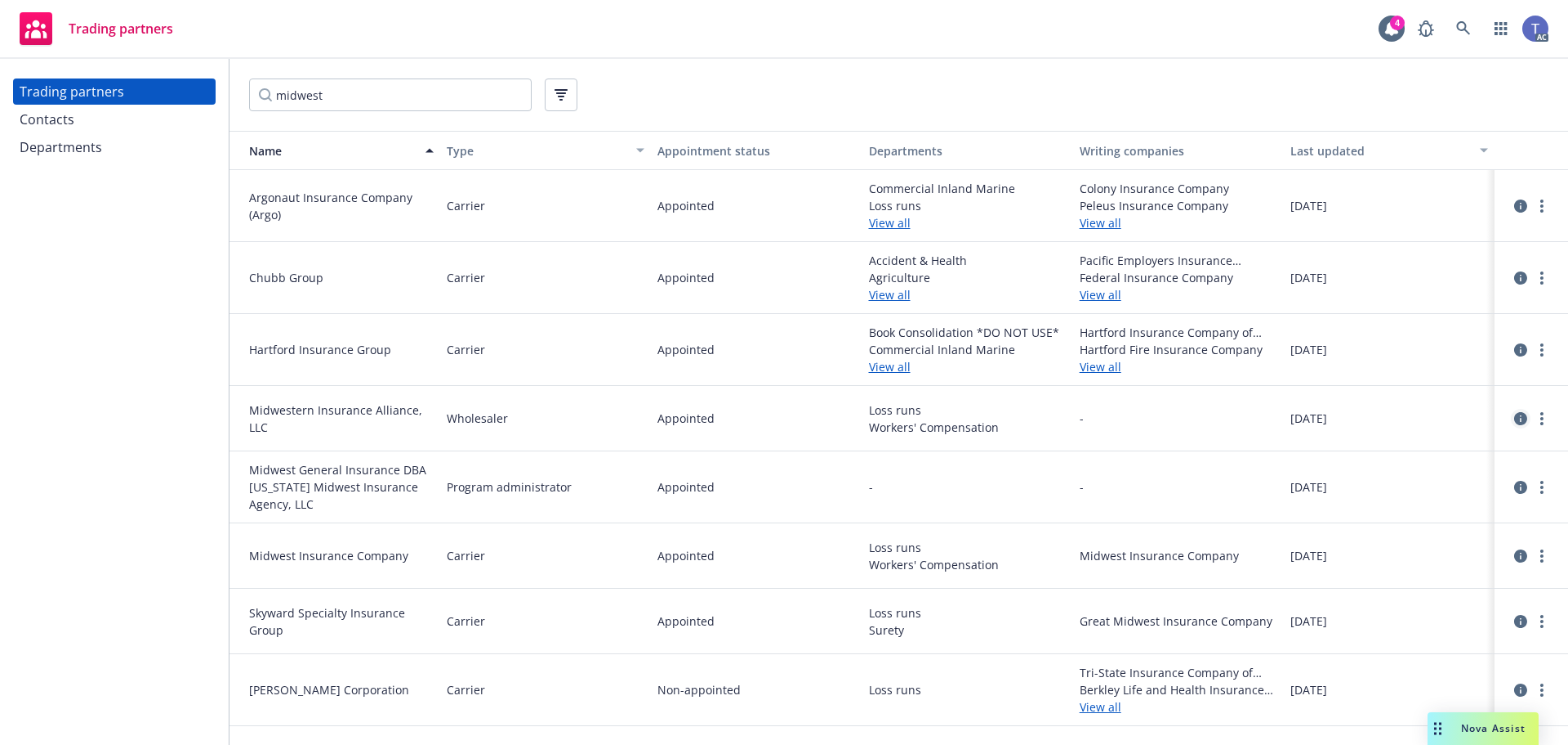
click at [1516, 419] on icon "circleInformation" at bounding box center [1520, 418] width 13 height 13
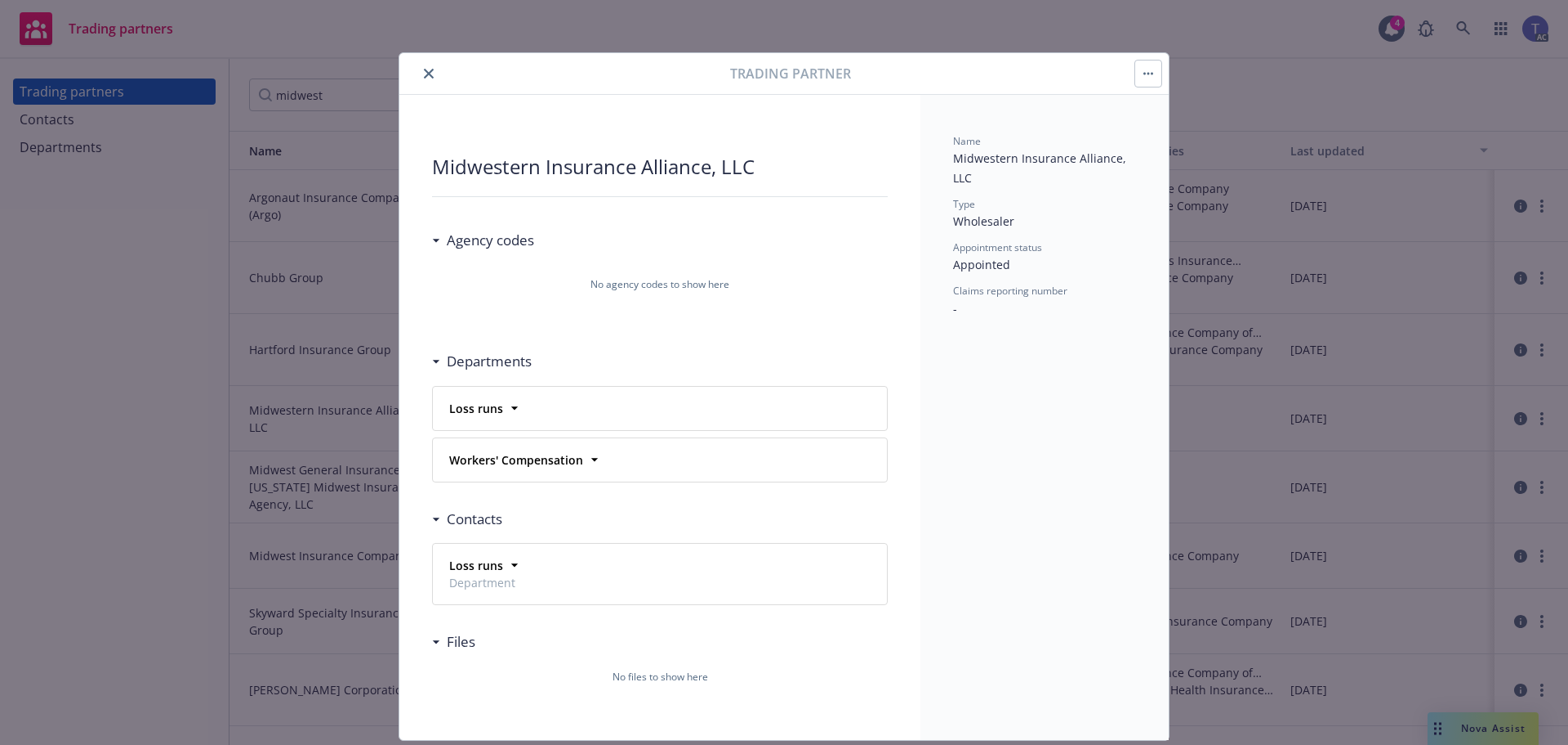
click at [423, 68] on button "close" at bounding box center [428, 73] width 19 height 19
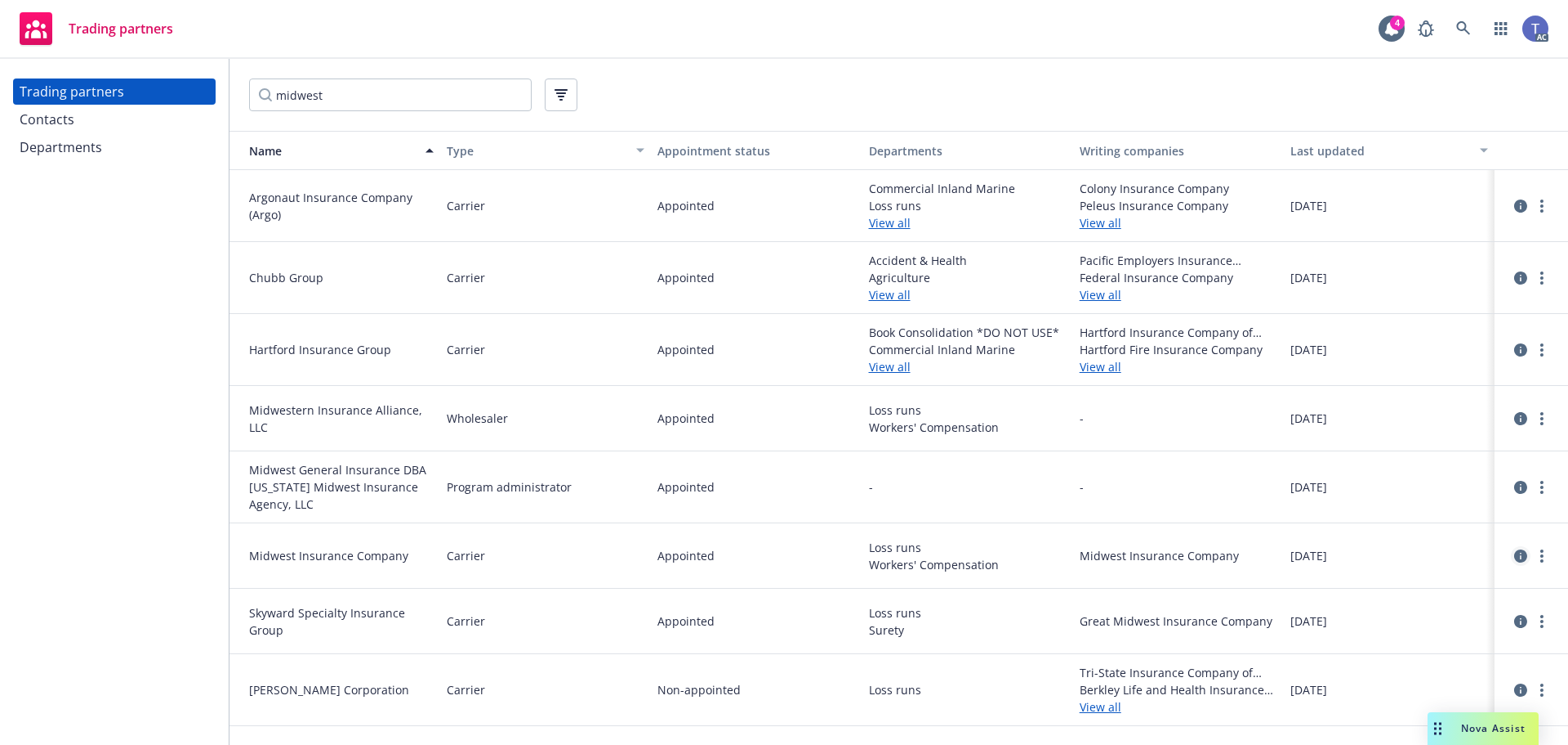
click at [1523, 552] on icon "circleInformation" at bounding box center [1520, 556] width 13 height 13
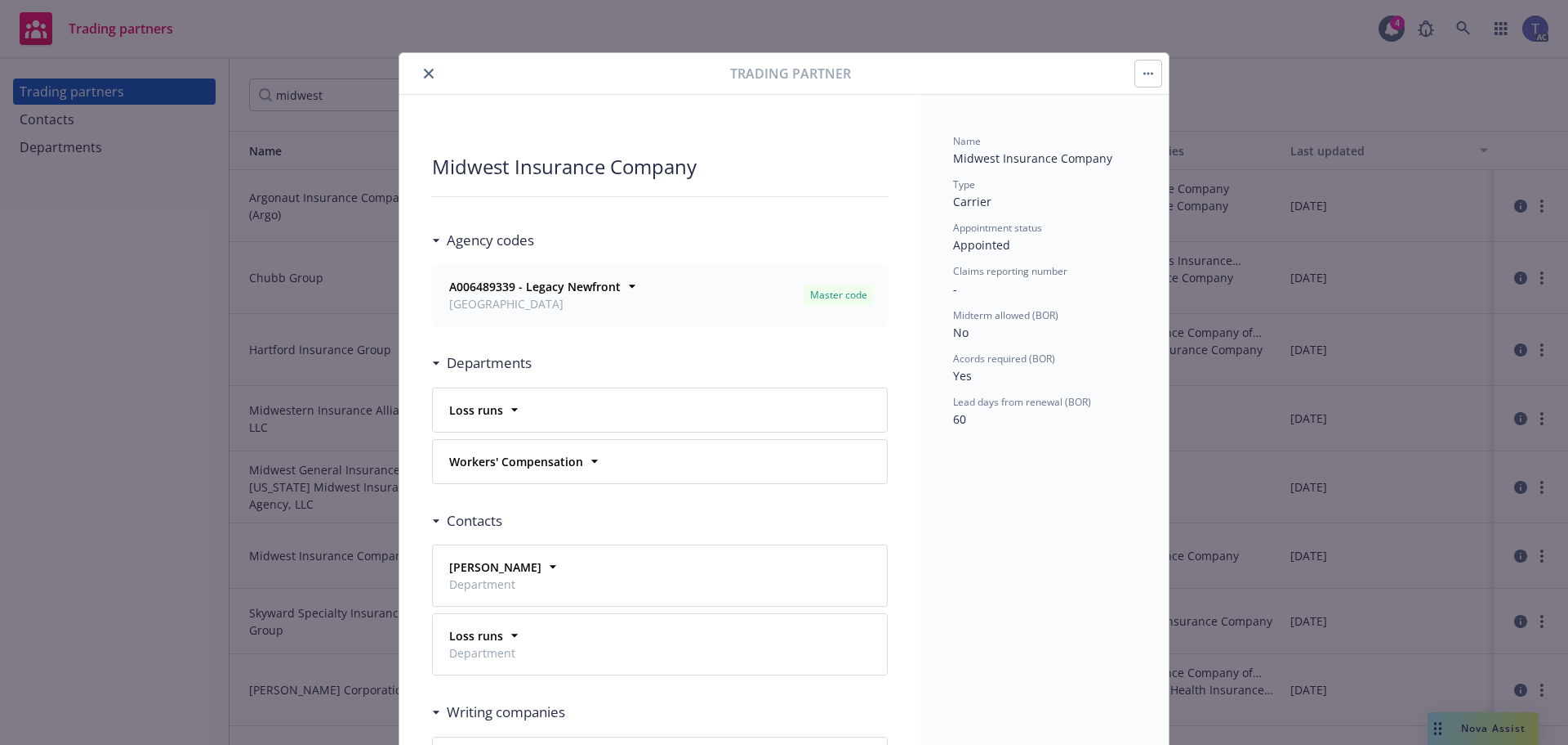
click at [419, 71] on button "close" at bounding box center [428, 73] width 19 height 19
